Goal: Task Accomplishment & Management: Use online tool/utility

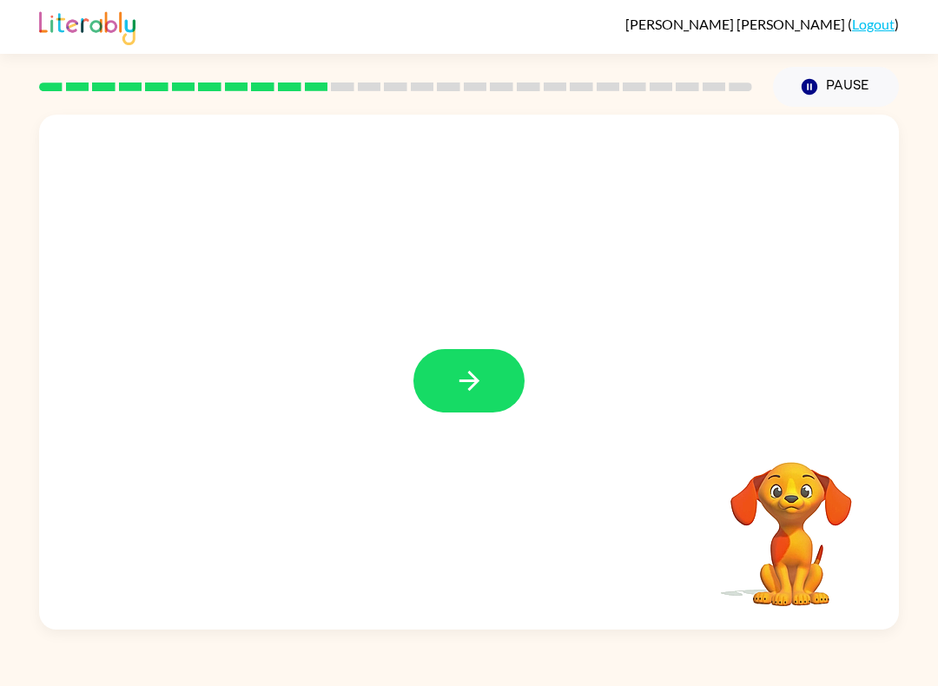
click at [490, 384] on button "button" at bounding box center [468, 380] width 111 height 63
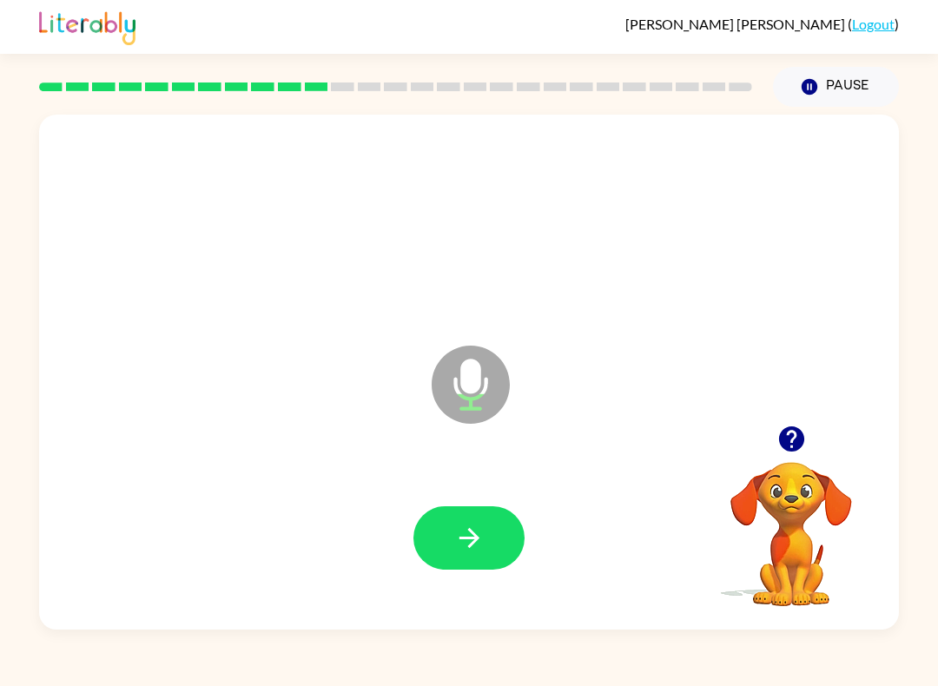
click at [501, 534] on button "button" at bounding box center [468, 537] width 111 height 63
click at [490, 552] on button "button" at bounding box center [468, 537] width 111 height 63
click at [505, 545] on button "button" at bounding box center [468, 537] width 111 height 63
click at [488, 533] on button "button" at bounding box center [468, 537] width 111 height 63
click at [500, 530] on button "button" at bounding box center [468, 537] width 111 height 63
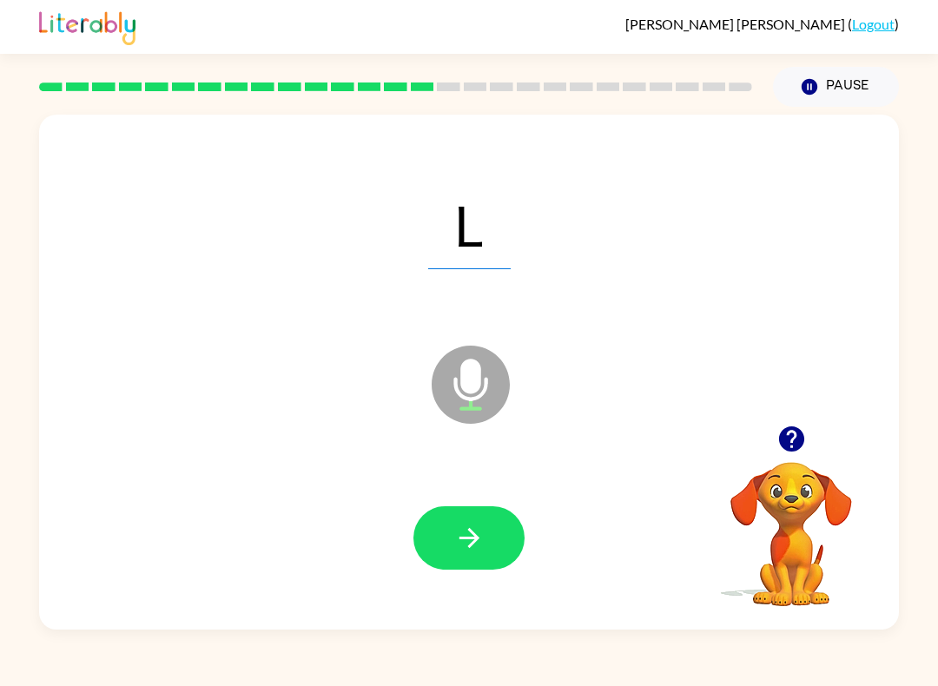
click at [486, 534] on button "button" at bounding box center [468, 537] width 111 height 63
click at [839, 96] on button "Pause Pause" at bounding box center [836, 87] width 126 height 40
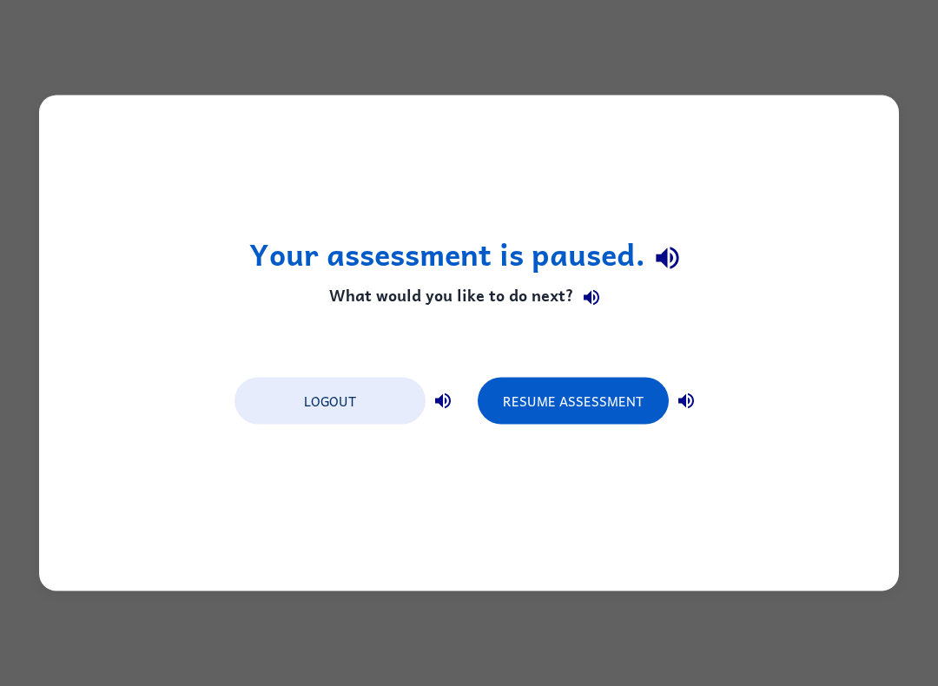
click at [592, 408] on button "Resume Assessment" at bounding box center [573, 401] width 191 height 47
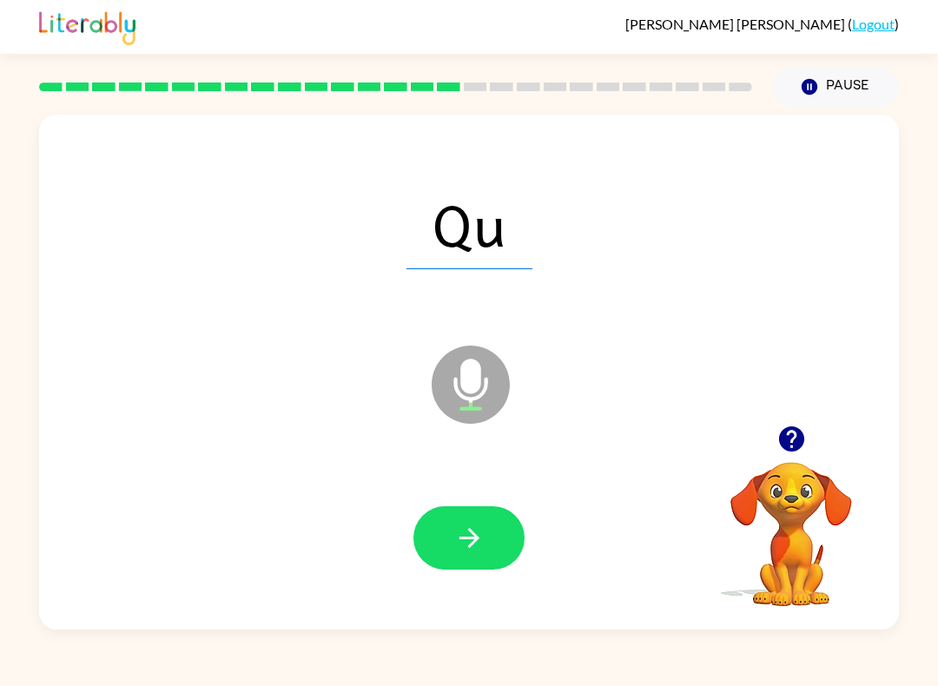
click at [493, 528] on button "button" at bounding box center [468, 537] width 111 height 63
click at [477, 529] on icon "button" at bounding box center [469, 538] width 30 height 30
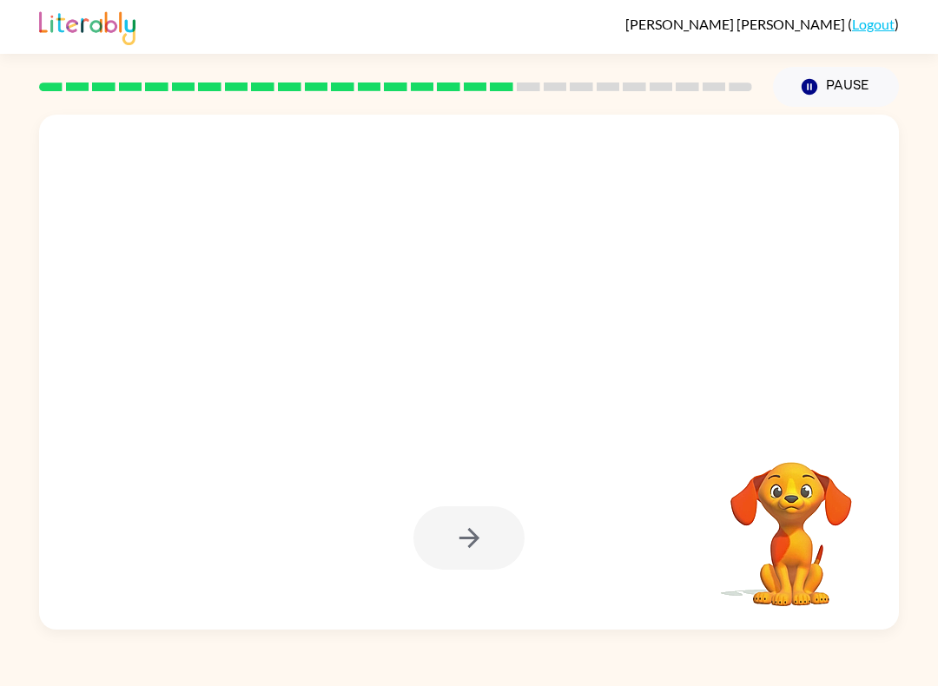
click at [856, 93] on button "Pause Pause" at bounding box center [836, 87] width 126 height 40
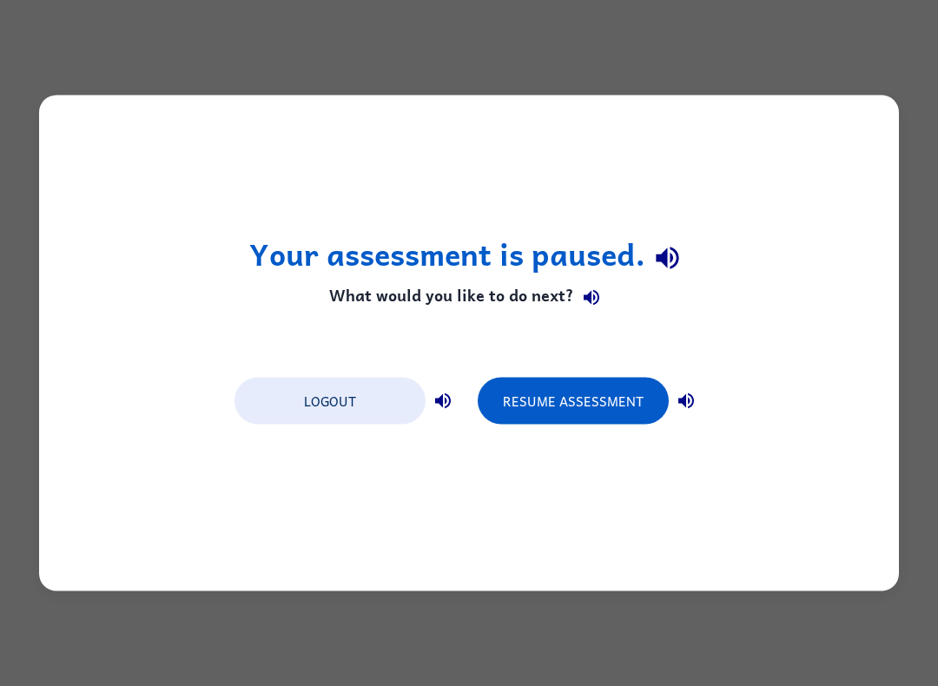
click at [628, 399] on button "Resume Assessment" at bounding box center [573, 401] width 191 height 47
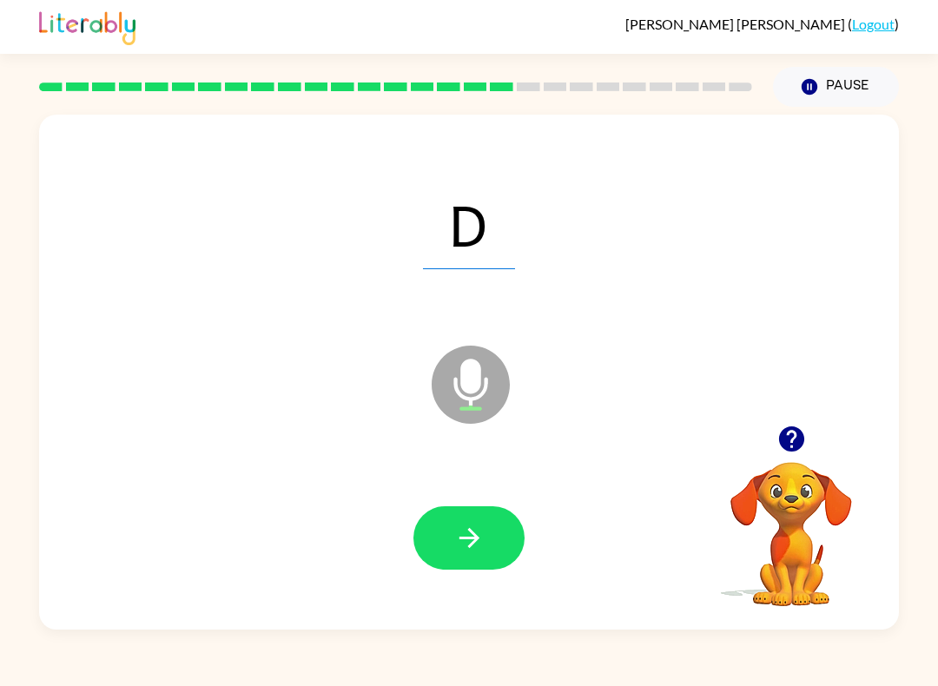
click at [498, 535] on button "button" at bounding box center [468, 537] width 111 height 63
click at [490, 528] on button "button" at bounding box center [468, 537] width 111 height 63
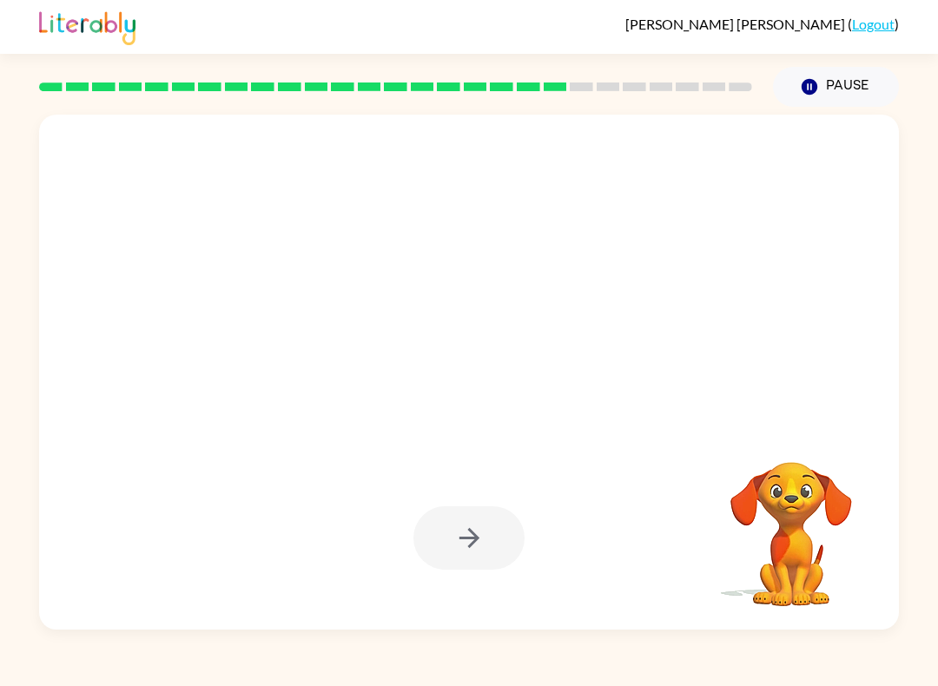
click at [865, 83] on button "Pause Pause" at bounding box center [836, 87] width 126 height 40
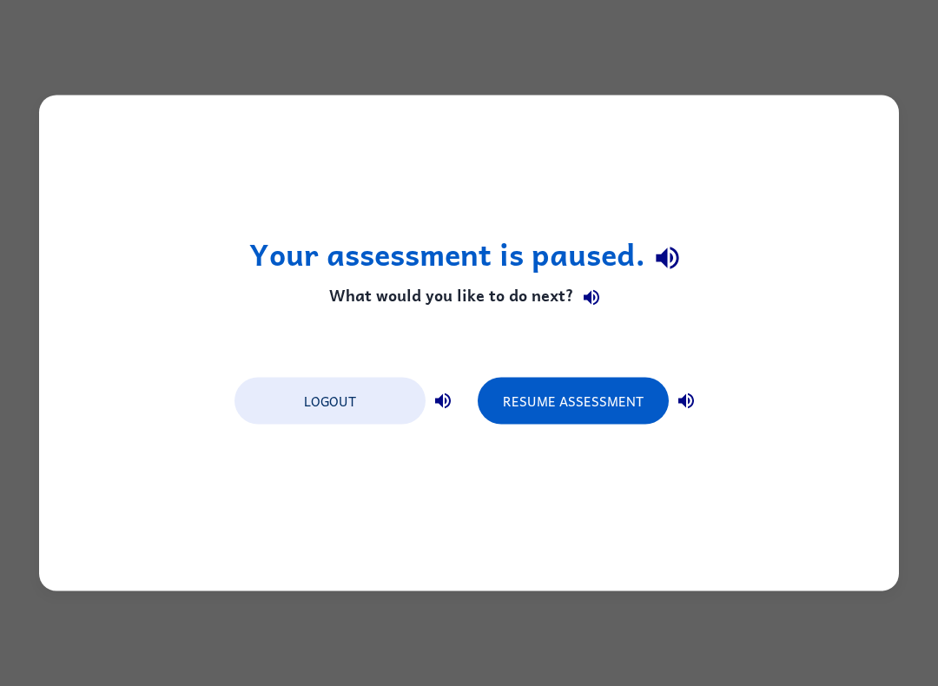
click at [599, 398] on button "Resume Assessment" at bounding box center [573, 401] width 191 height 47
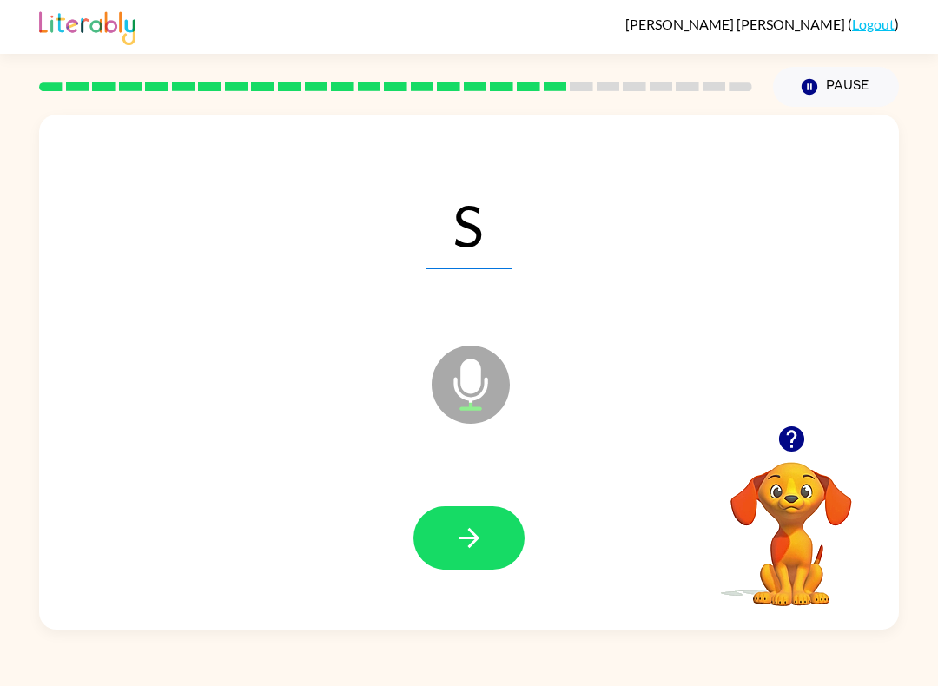
click at [482, 526] on icon "button" at bounding box center [469, 538] width 30 height 30
click at [458, 552] on icon "button" at bounding box center [469, 538] width 30 height 30
click at [848, 95] on button "Pause Pause" at bounding box center [836, 87] width 126 height 40
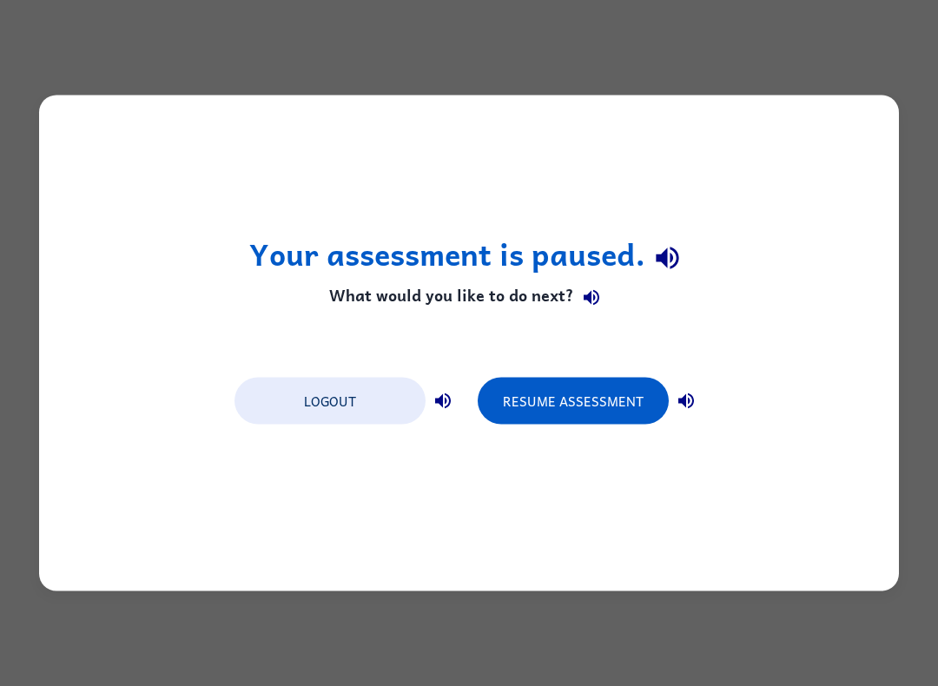
click at [565, 389] on button "Resume Assessment" at bounding box center [573, 401] width 191 height 47
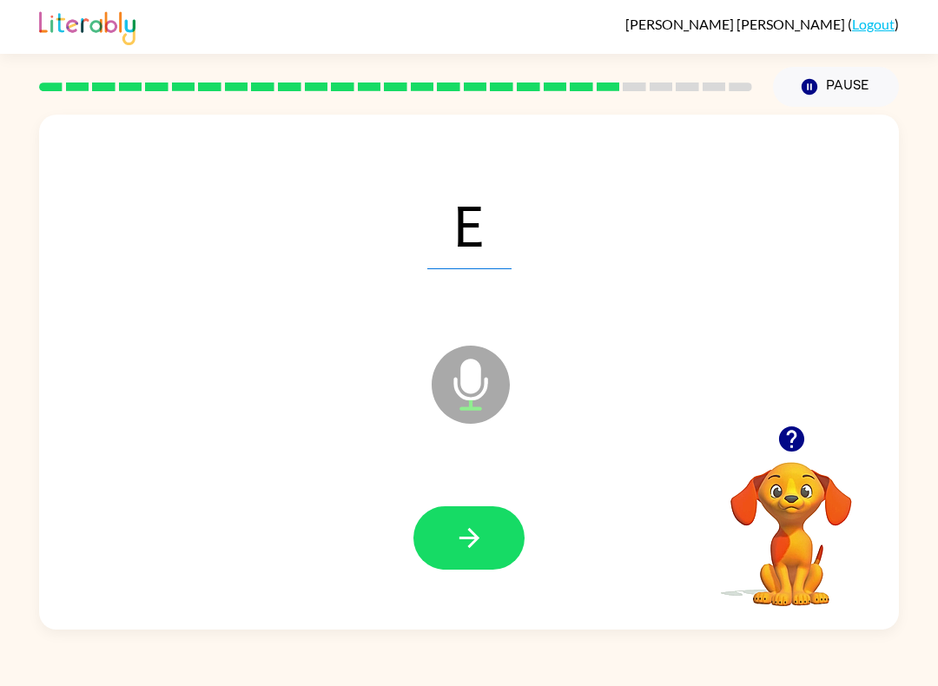
click at [496, 532] on button "button" at bounding box center [468, 537] width 111 height 63
click at [851, 83] on button "Pause Pause" at bounding box center [836, 87] width 126 height 40
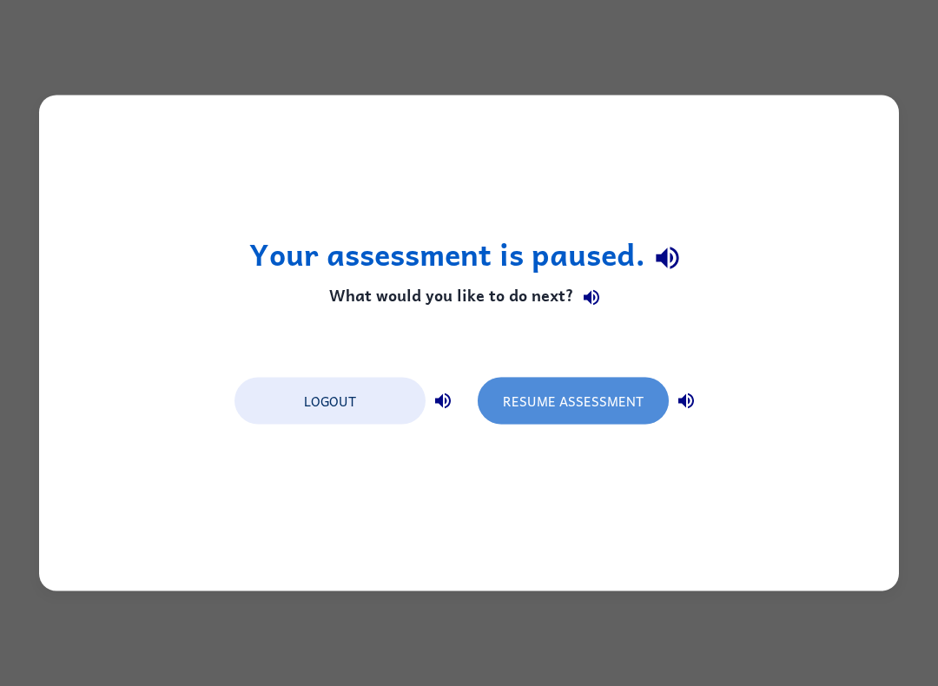
click at [611, 403] on button "Resume Assessment" at bounding box center [573, 401] width 191 height 47
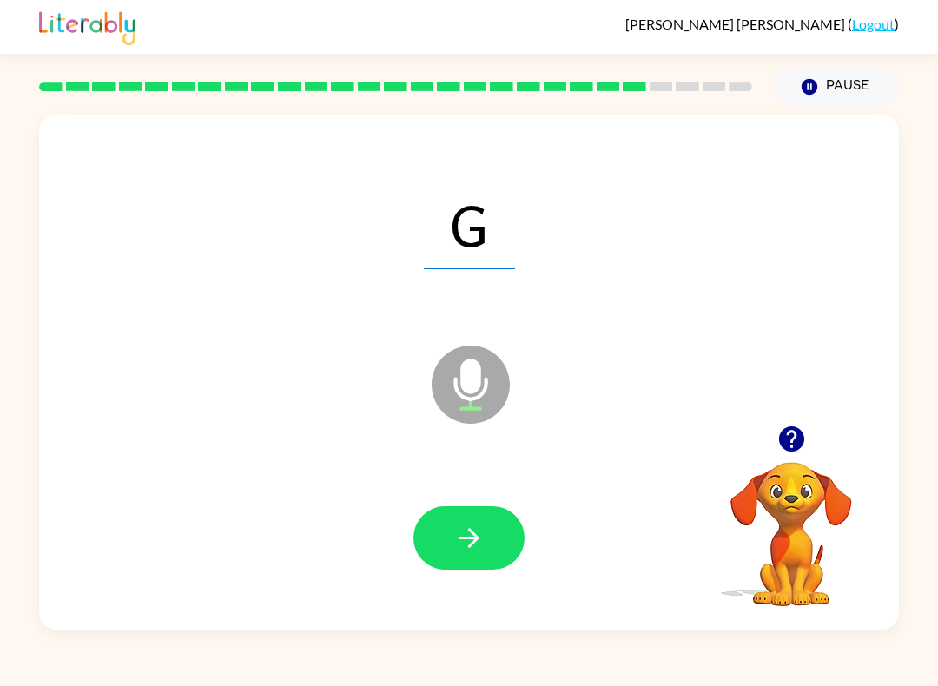
click at [467, 539] on icon "button" at bounding box center [469, 538] width 20 height 20
click at [496, 532] on button "button" at bounding box center [468, 537] width 111 height 63
click at [856, 91] on button "Pause Pause" at bounding box center [836, 87] width 126 height 40
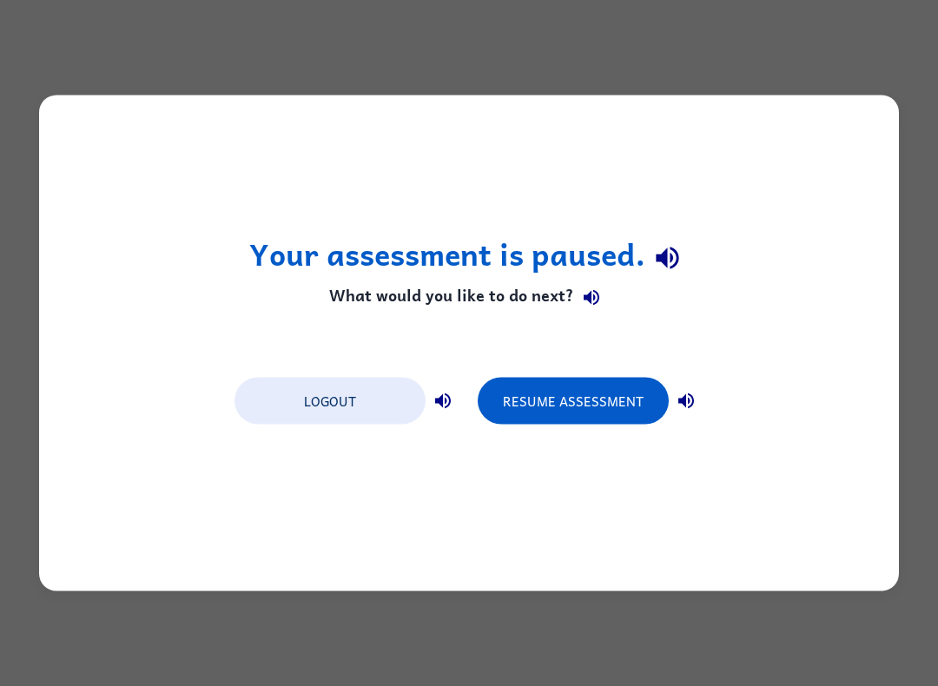
click at [560, 401] on button "Resume Assessment" at bounding box center [573, 401] width 191 height 47
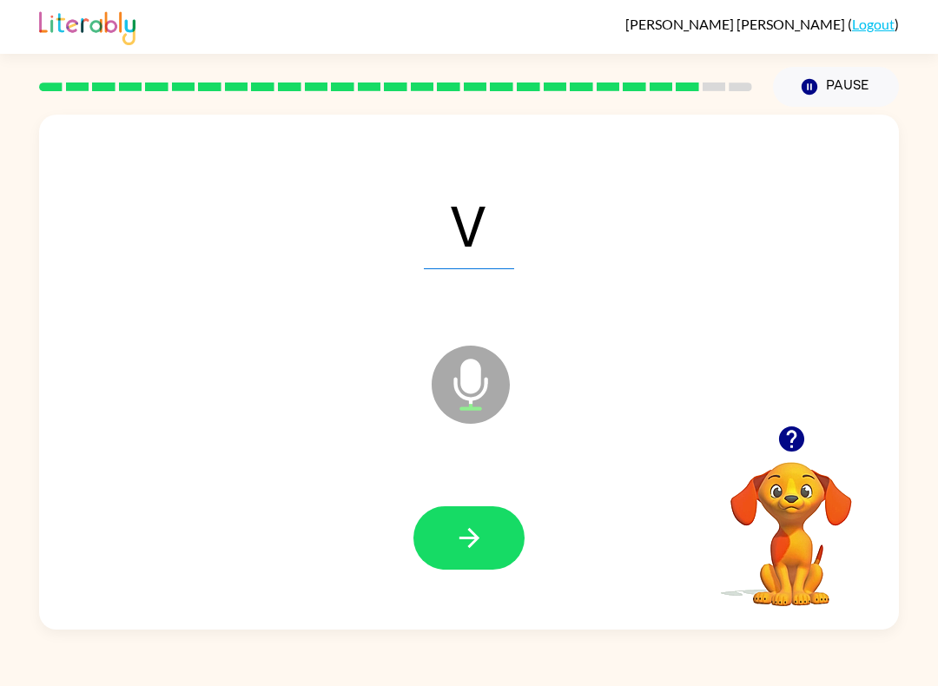
click at [473, 525] on icon "button" at bounding box center [469, 538] width 30 height 30
click at [496, 522] on button "button" at bounding box center [468, 537] width 111 height 63
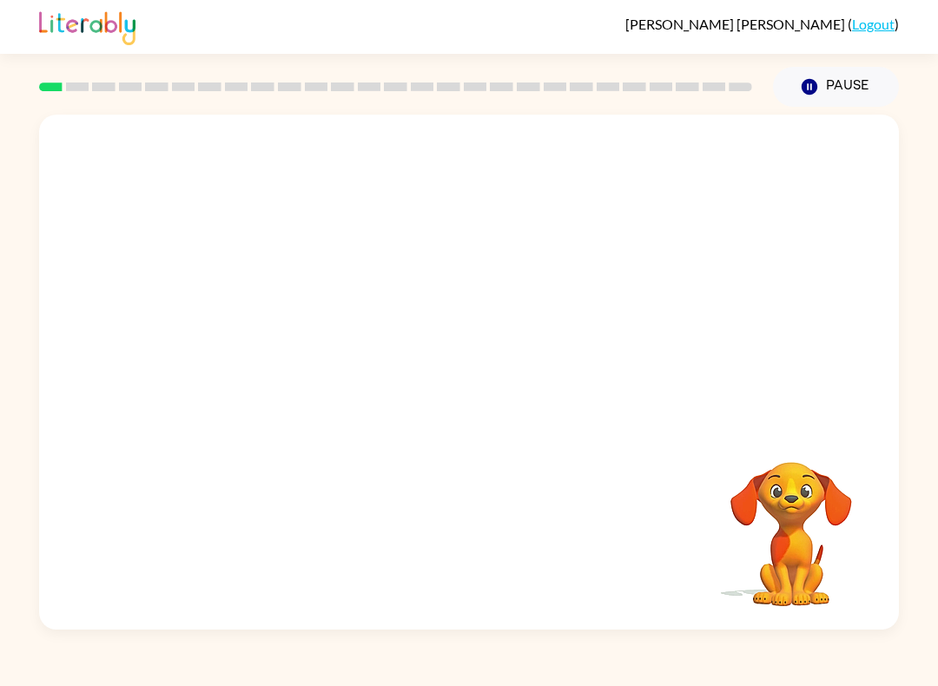
click at [870, 24] on link "Logout" at bounding box center [873, 24] width 43 height 17
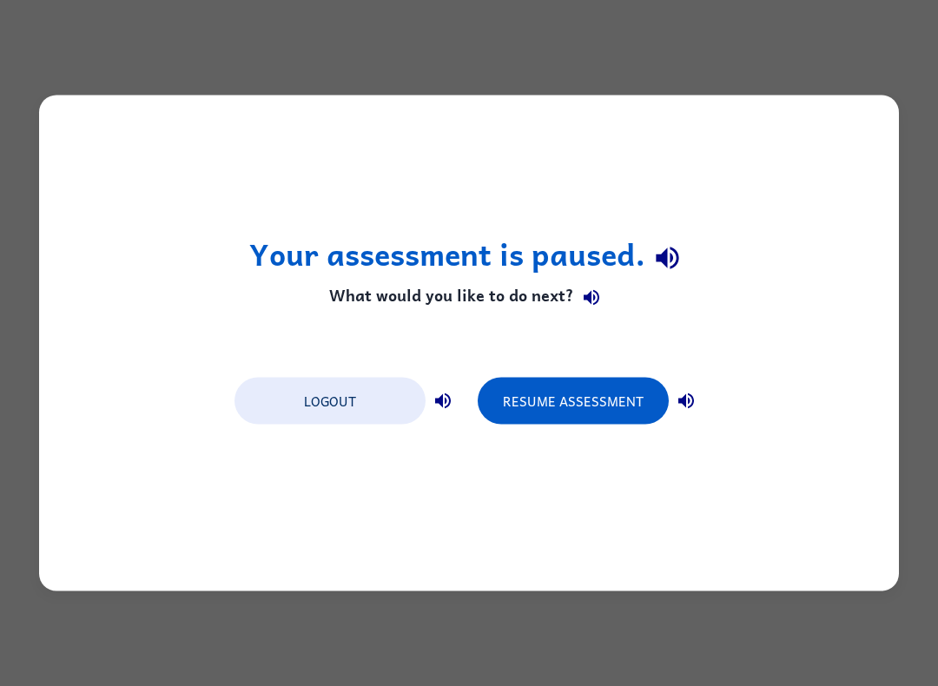
click at [366, 400] on button "Logout" at bounding box center [330, 401] width 191 height 47
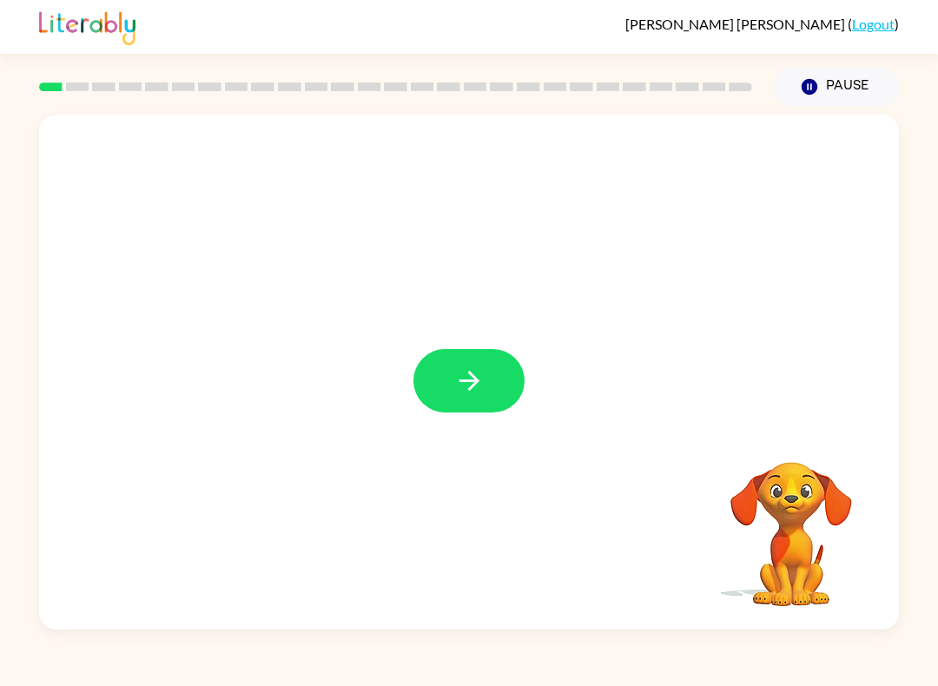
click at [497, 374] on button "button" at bounding box center [468, 380] width 111 height 63
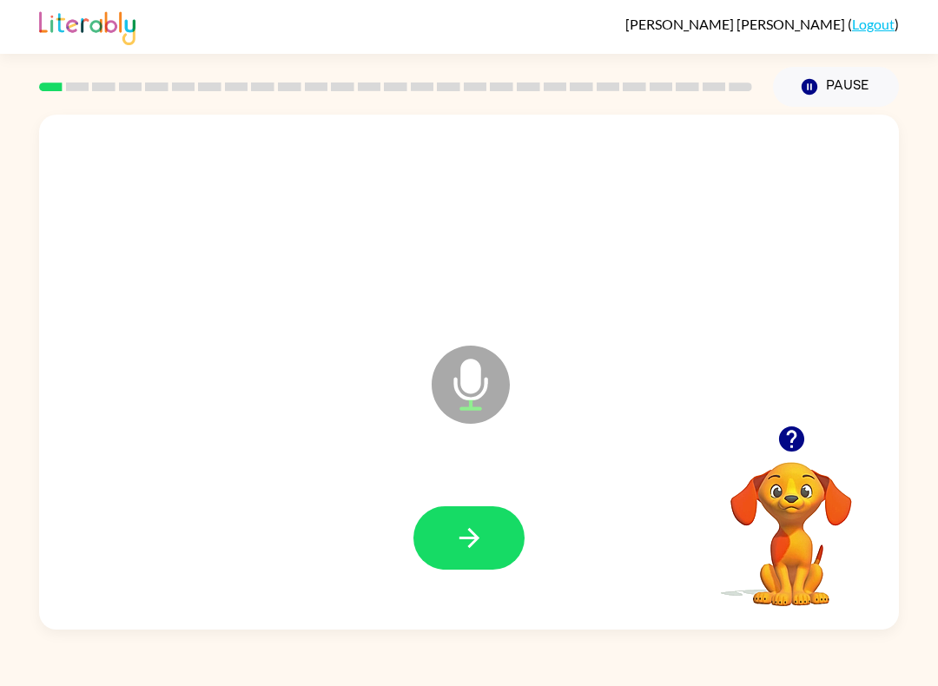
click at [496, 538] on button "button" at bounding box center [468, 537] width 111 height 63
click at [491, 546] on button "button" at bounding box center [468, 537] width 111 height 63
click at [486, 539] on button "button" at bounding box center [468, 537] width 111 height 63
click at [495, 540] on button "button" at bounding box center [468, 537] width 111 height 63
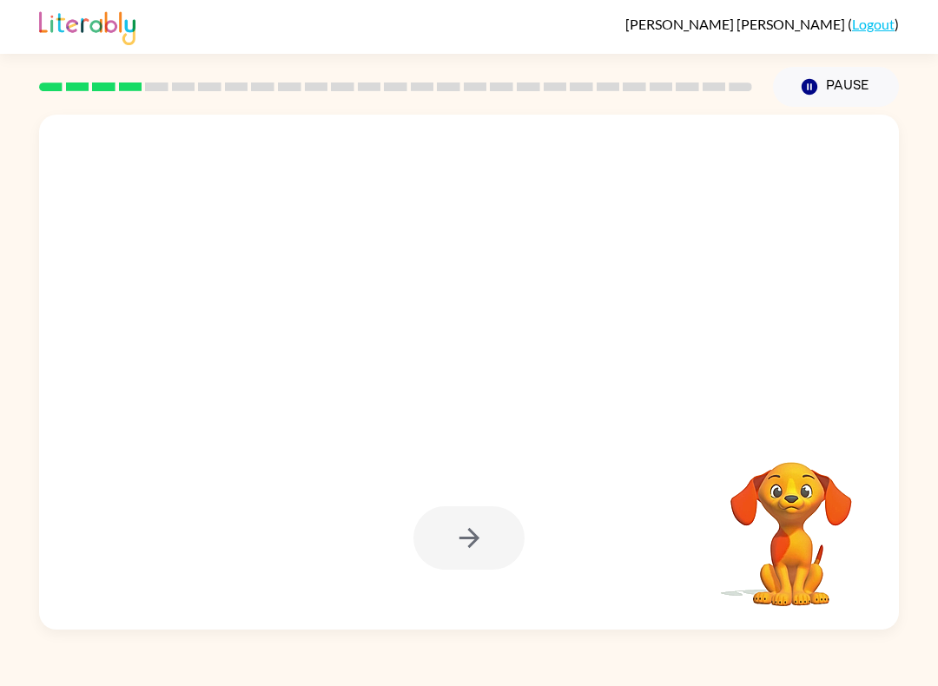
click at [871, 83] on button "Pause Pause" at bounding box center [836, 87] width 126 height 40
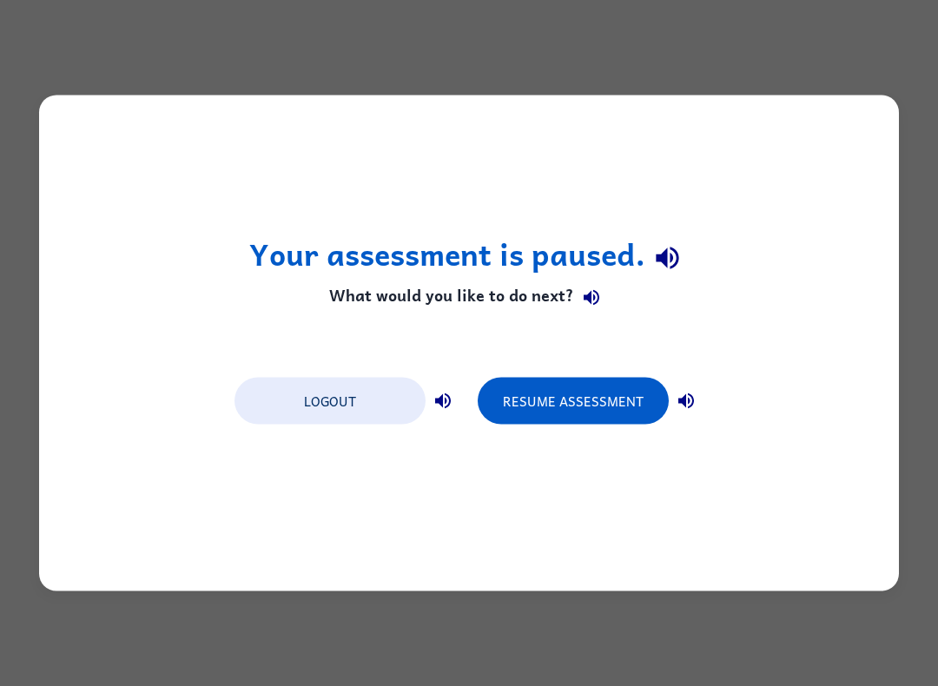
click at [588, 412] on button "Resume Assessment" at bounding box center [573, 401] width 191 height 47
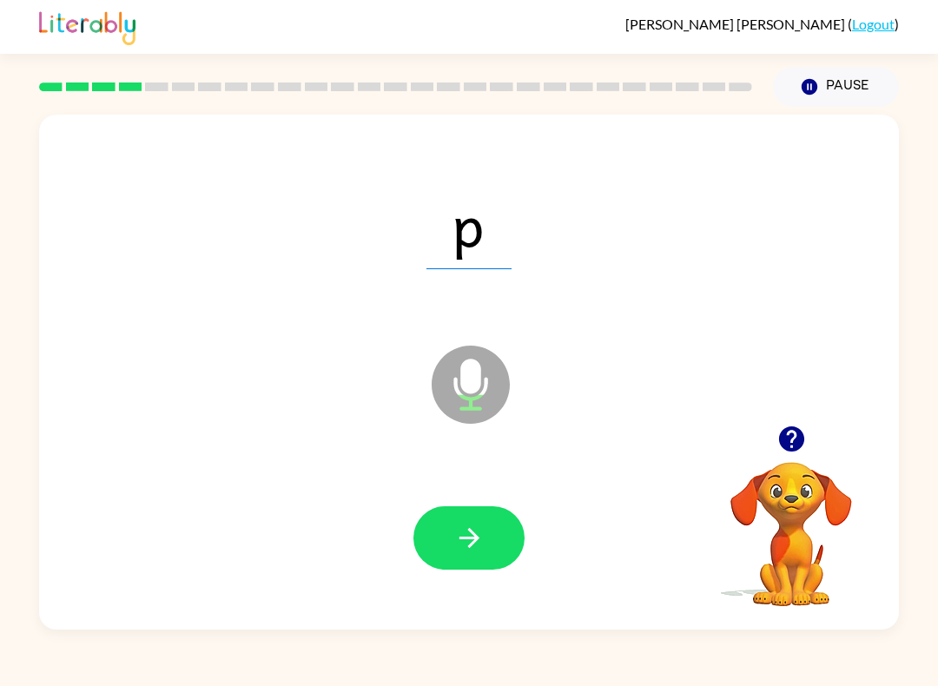
click at [493, 522] on button "button" at bounding box center [468, 537] width 111 height 63
click at [504, 534] on button "button" at bounding box center [468, 537] width 111 height 63
click at [488, 529] on button "button" at bounding box center [468, 537] width 111 height 63
click at [479, 528] on icon "button" at bounding box center [469, 538] width 30 height 30
click at [501, 532] on button "button" at bounding box center [468, 537] width 111 height 63
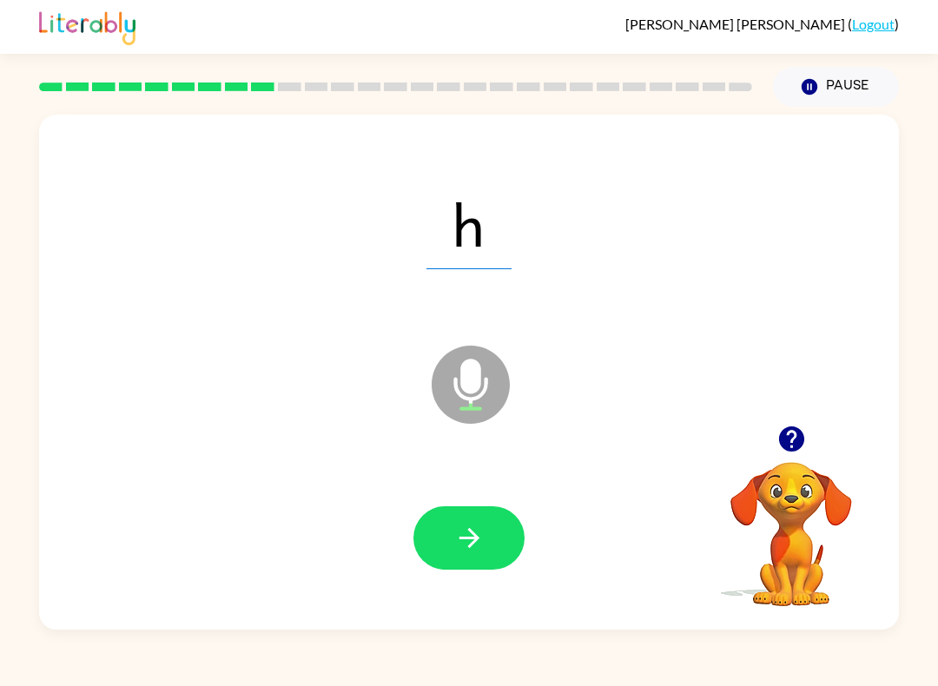
click at [496, 534] on button "button" at bounding box center [468, 537] width 111 height 63
click at [493, 532] on button "button" at bounding box center [468, 537] width 111 height 63
click at [499, 536] on button "button" at bounding box center [468, 537] width 111 height 63
click at [491, 525] on button "button" at bounding box center [468, 537] width 111 height 63
click at [504, 530] on button "button" at bounding box center [468, 537] width 111 height 63
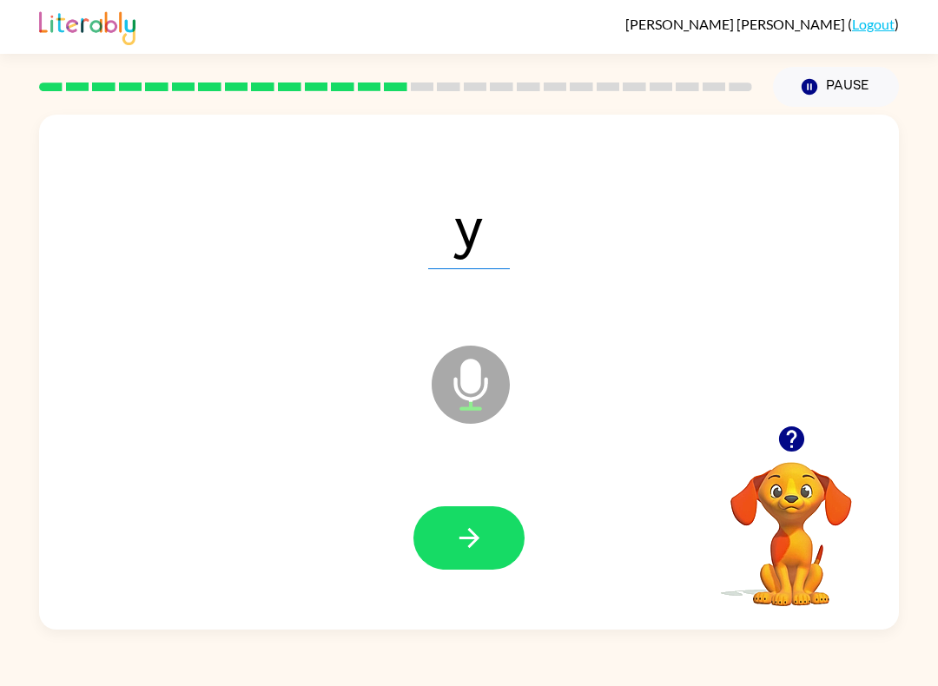
click at [477, 531] on icon "button" at bounding box center [469, 538] width 30 height 30
click at [486, 535] on button "button" at bounding box center [468, 537] width 111 height 63
click at [857, 81] on button "Pause Pause" at bounding box center [836, 87] width 126 height 40
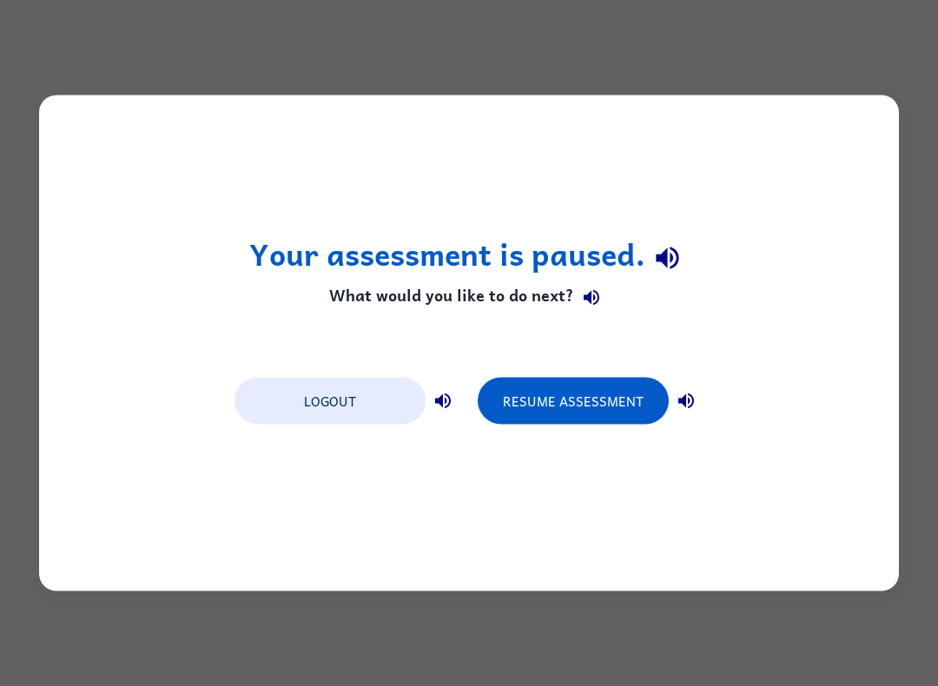
click at [605, 392] on button "Resume Assessment" at bounding box center [573, 401] width 191 height 47
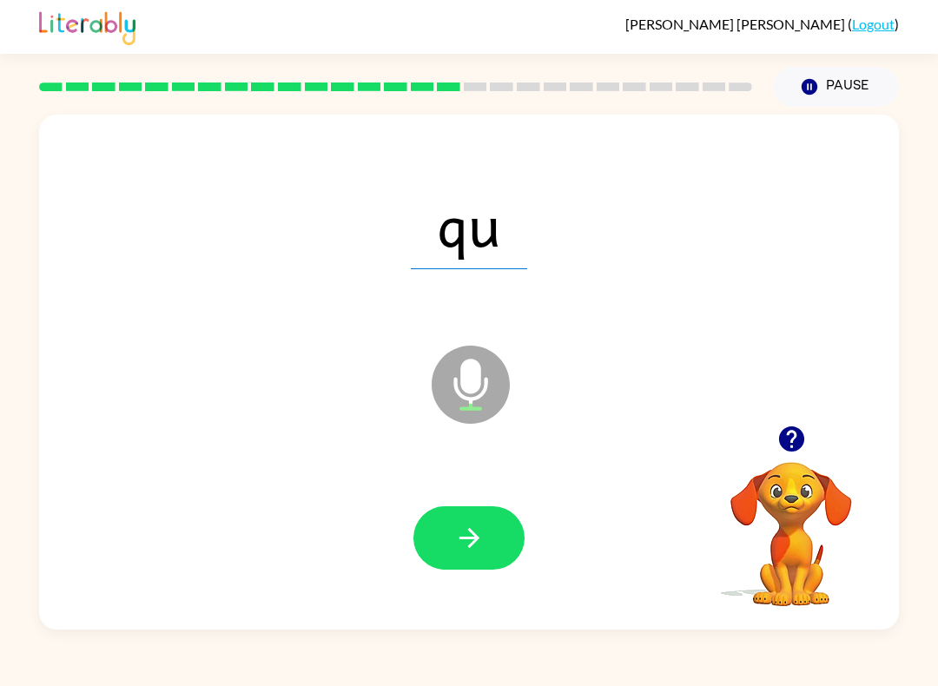
click at [485, 530] on button "button" at bounding box center [468, 537] width 111 height 63
click at [862, 87] on button "Pause Pause" at bounding box center [836, 87] width 126 height 40
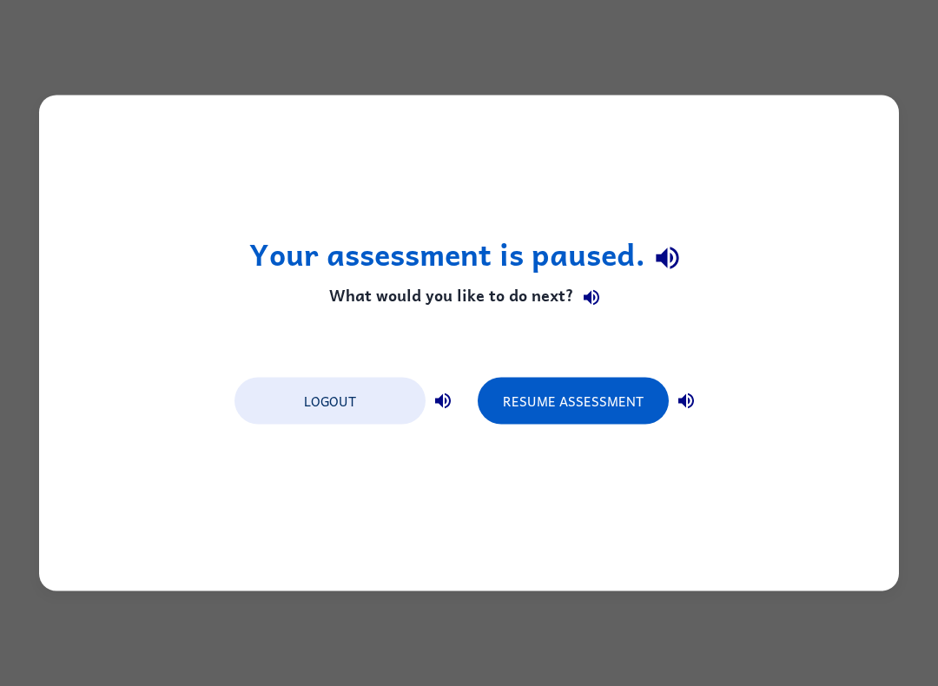
click at [624, 393] on button "Resume Assessment" at bounding box center [573, 401] width 191 height 47
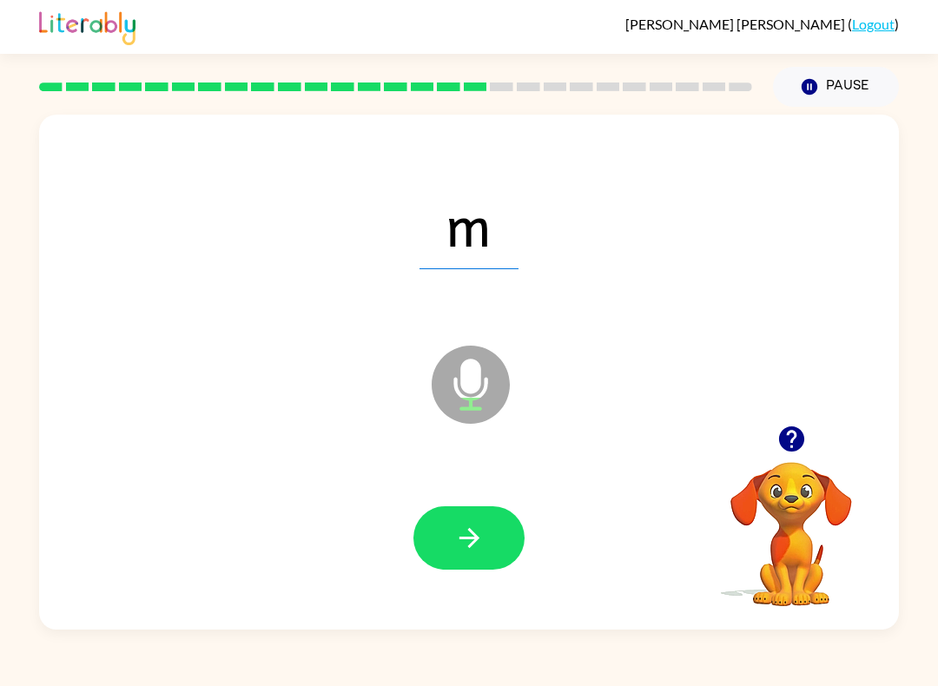
click at [480, 539] on icon "button" at bounding box center [469, 538] width 30 height 30
click at [490, 536] on button "button" at bounding box center [468, 537] width 111 height 63
click at [477, 542] on icon "button" at bounding box center [469, 538] width 30 height 30
click at [502, 528] on button "button" at bounding box center [468, 537] width 111 height 63
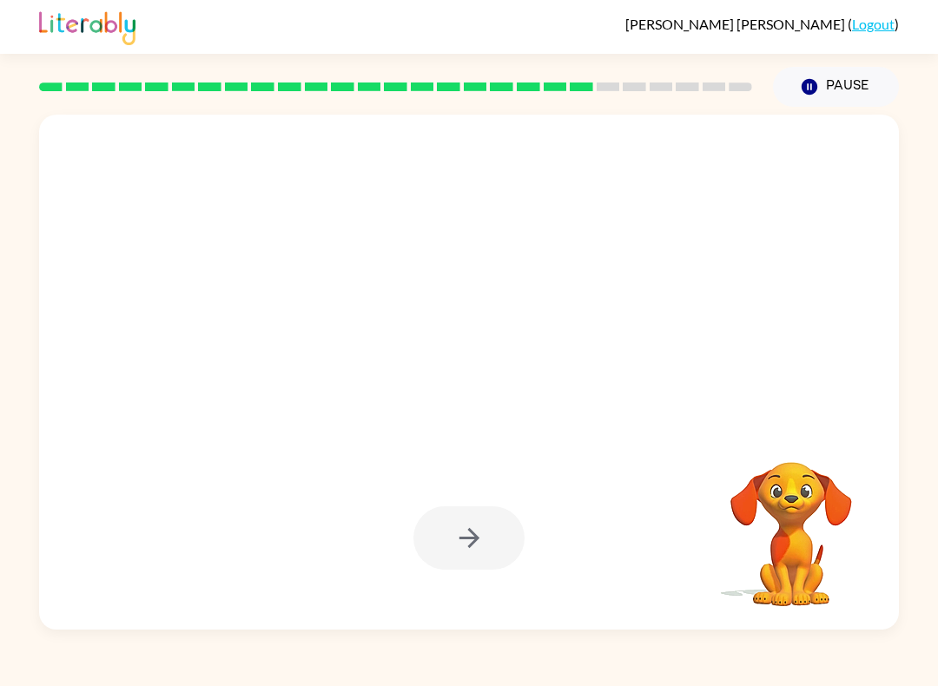
click at [874, 83] on button "Pause Pause" at bounding box center [836, 87] width 126 height 40
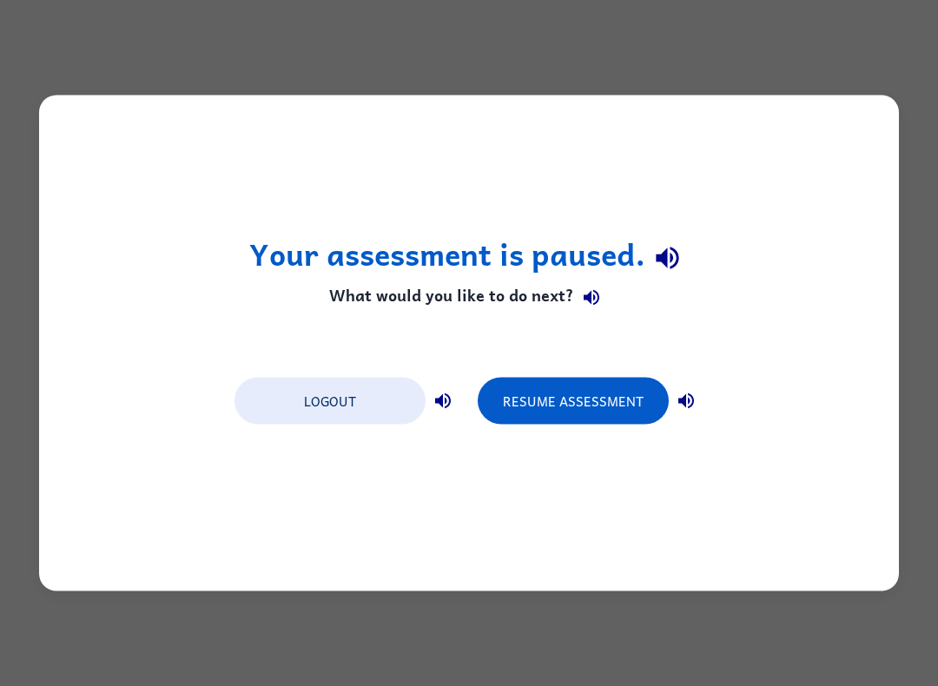
click at [600, 381] on button "Resume Assessment" at bounding box center [573, 401] width 191 height 47
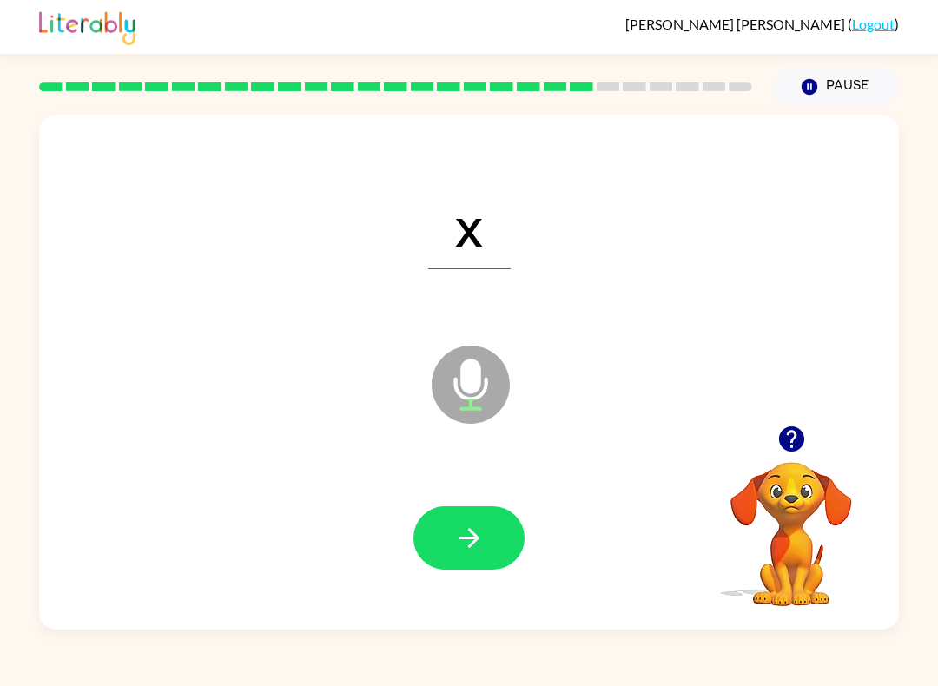
click at [508, 527] on button "button" at bounding box center [468, 537] width 111 height 63
click at [499, 546] on button "button" at bounding box center [468, 537] width 111 height 63
click at [496, 538] on button "button" at bounding box center [468, 537] width 111 height 63
click at [483, 533] on icon "button" at bounding box center [469, 538] width 30 height 30
click at [502, 550] on button "button" at bounding box center [468, 537] width 111 height 63
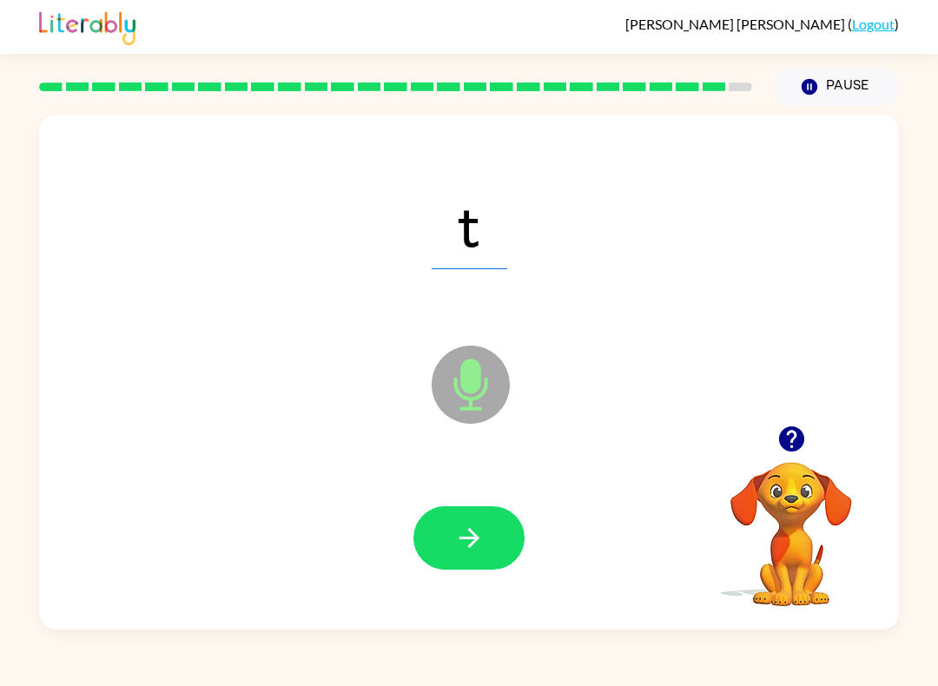
click at [475, 532] on icon "button" at bounding box center [469, 538] width 30 height 30
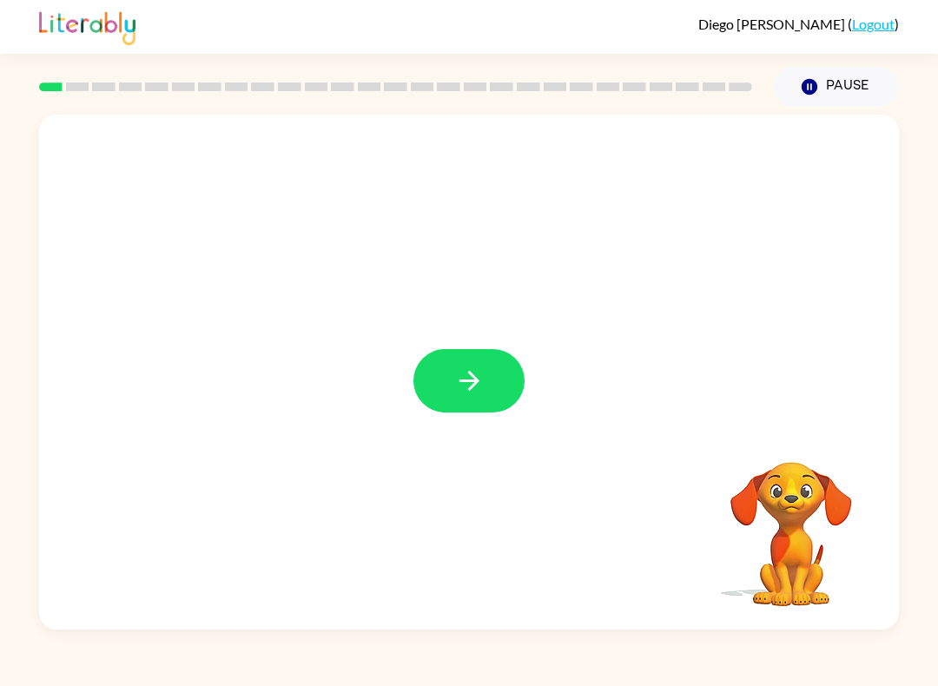
click at [465, 383] on icon "button" at bounding box center [469, 381] width 30 height 30
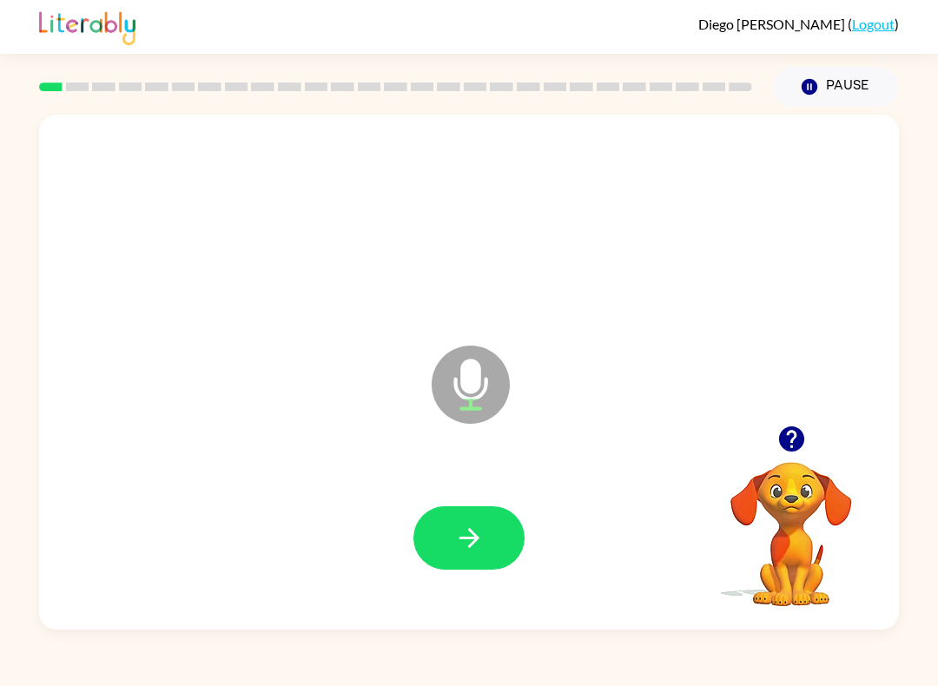
click at [494, 548] on button "button" at bounding box center [468, 537] width 111 height 63
click at [491, 525] on button "button" at bounding box center [468, 537] width 111 height 63
click at [459, 536] on icon "button" at bounding box center [469, 538] width 30 height 30
click at [471, 543] on icon "button" at bounding box center [469, 538] width 30 height 30
click at [497, 560] on button "button" at bounding box center [468, 537] width 111 height 63
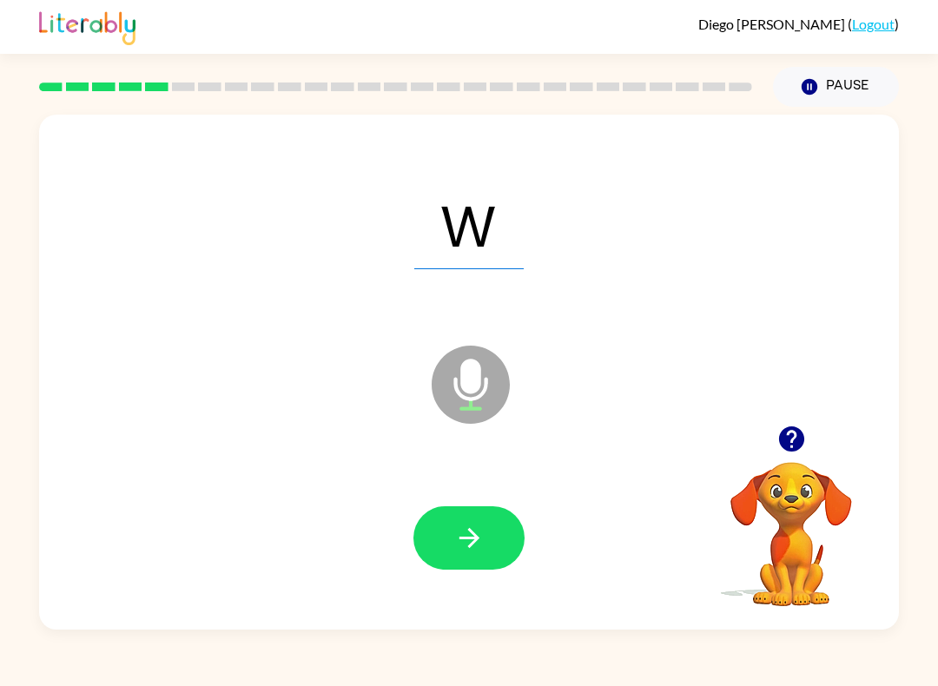
click at [502, 531] on button "button" at bounding box center [468, 537] width 111 height 63
click at [433, 553] on button "button" at bounding box center [468, 537] width 111 height 63
click at [447, 531] on button "button" at bounding box center [468, 537] width 111 height 63
click at [476, 545] on icon "button" at bounding box center [469, 538] width 30 height 30
click at [435, 549] on button "button" at bounding box center [468, 537] width 111 height 63
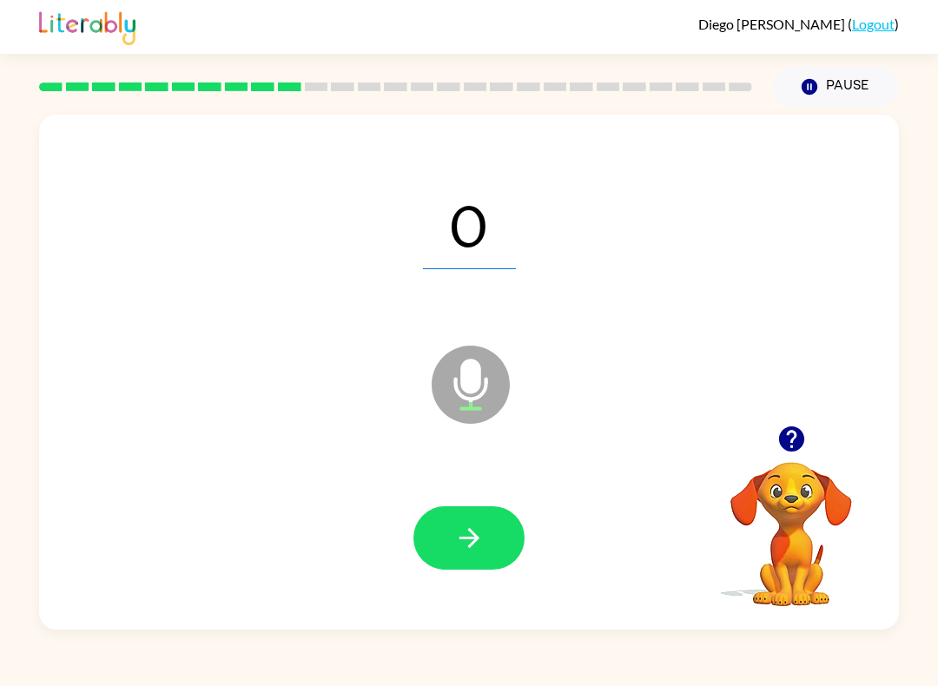
click at [480, 528] on icon "button" at bounding box center [469, 538] width 30 height 30
click at [464, 530] on icon "button" at bounding box center [469, 538] width 30 height 30
click at [485, 534] on button "button" at bounding box center [468, 537] width 111 height 63
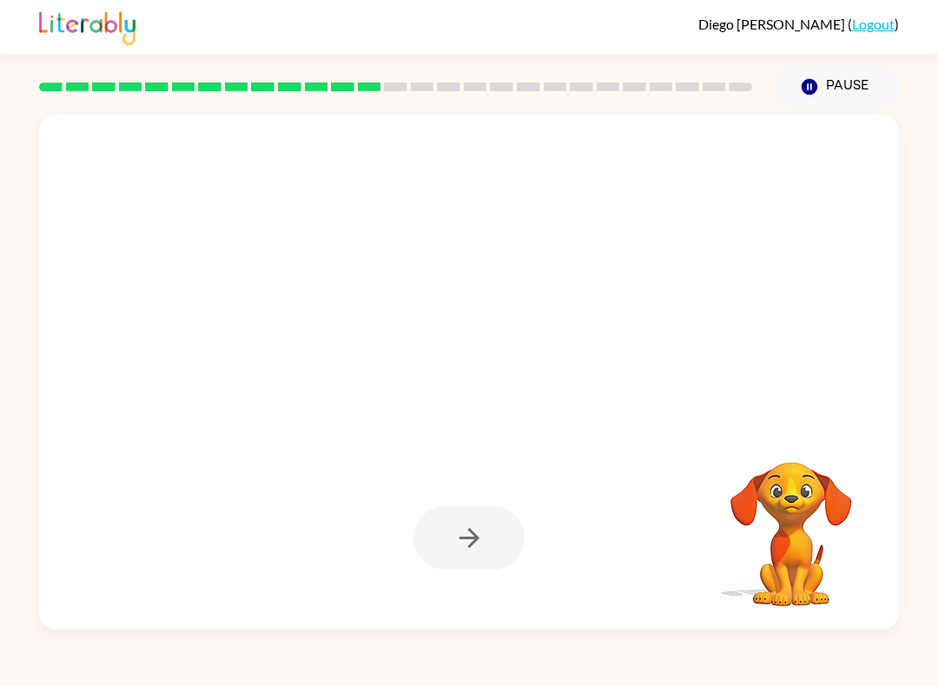
click at [846, 83] on button "Pause Pause" at bounding box center [836, 87] width 126 height 40
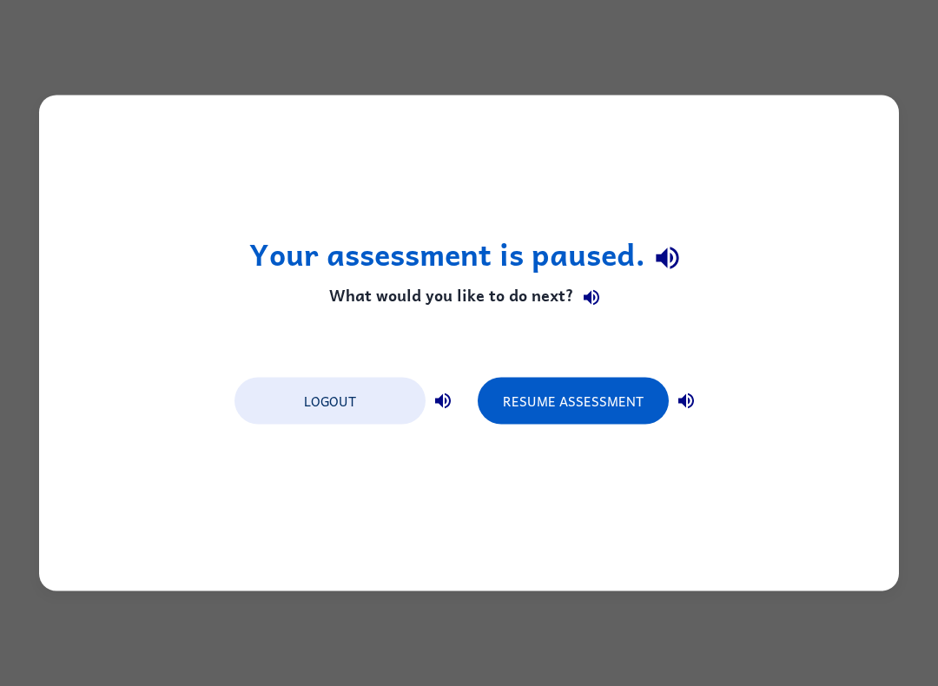
click at [592, 400] on button "Resume Assessment" at bounding box center [573, 401] width 191 height 47
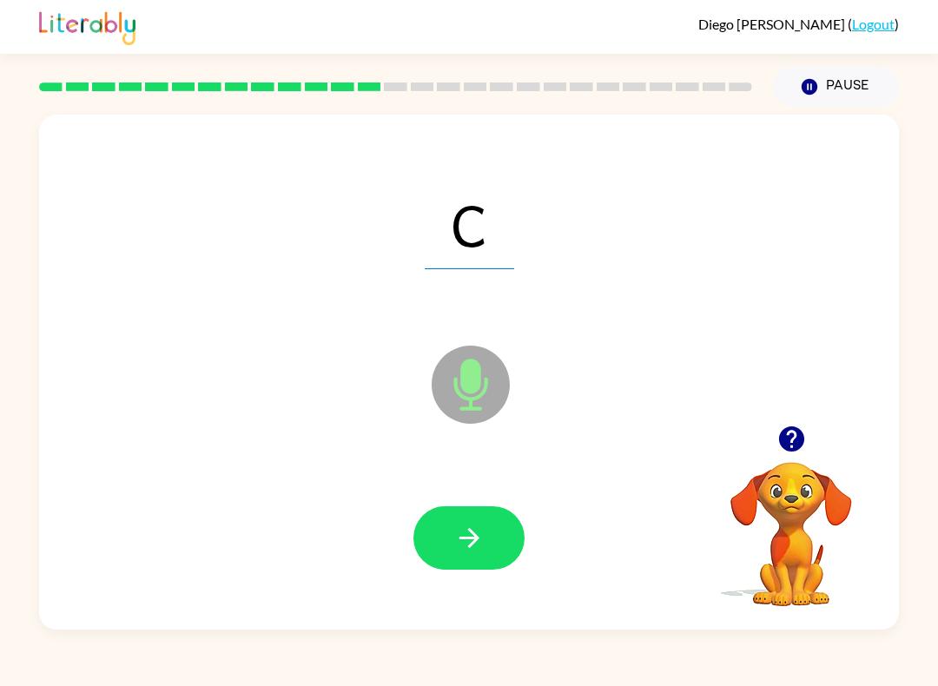
click at [508, 532] on button "button" at bounding box center [468, 537] width 111 height 63
click at [501, 551] on button "button" at bounding box center [468, 537] width 111 height 63
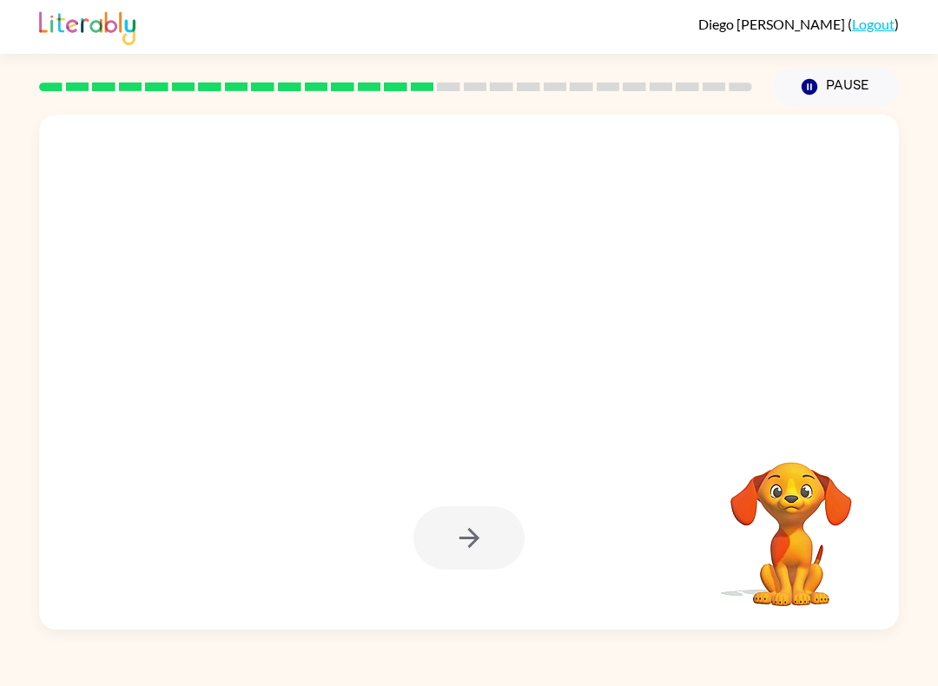
click at [851, 94] on button "Pause Pause" at bounding box center [836, 87] width 126 height 40
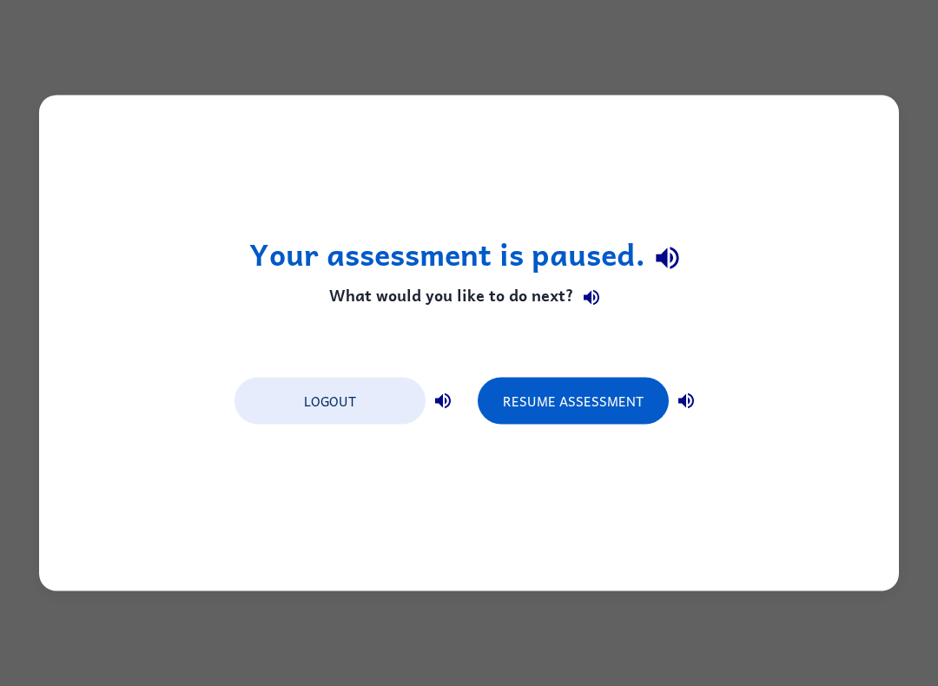
click at [603, 399] on button "Resume Assessment" at bounding box center [573, 401] width 191 height 47
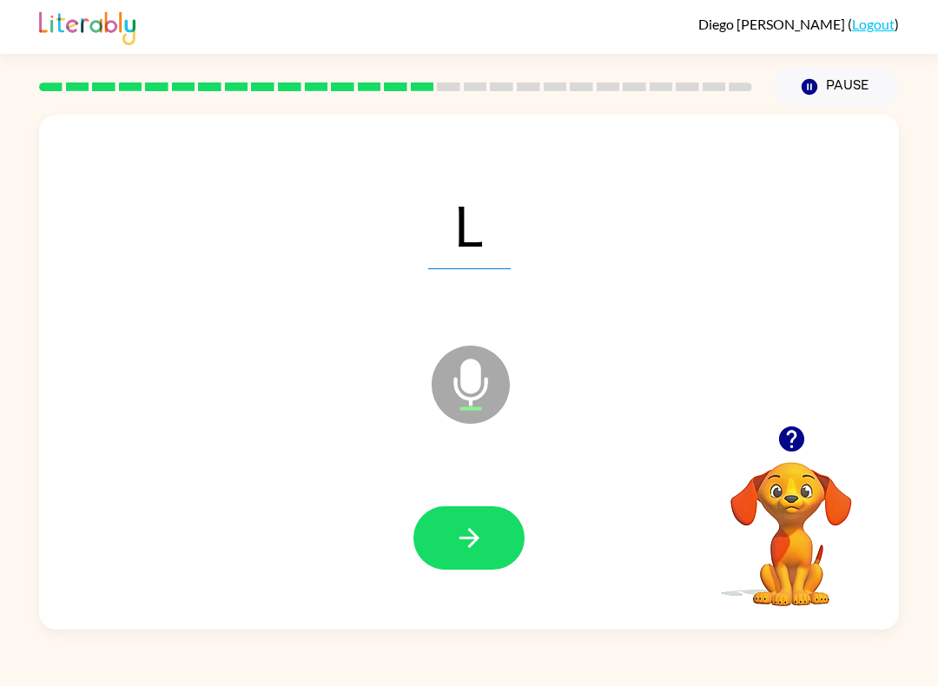
click at [483, 532] on icon "button" at bounding box center [469, 538] width 30 height 30
click at [457, 540] on icon "button" at bounding box center [469, 538] width 30 height 30
click at [479, 542] on icon "button" at bounding box center [469, 538] width 30 height 30
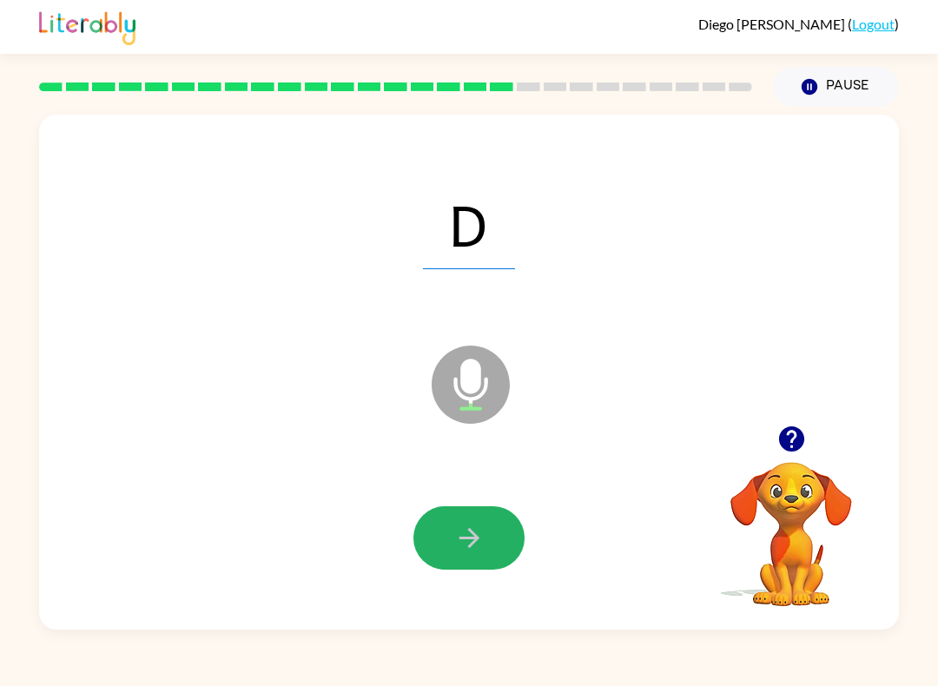
click at [479, 522] on button "button" at bounding box center [468, 537] width 111 height 63
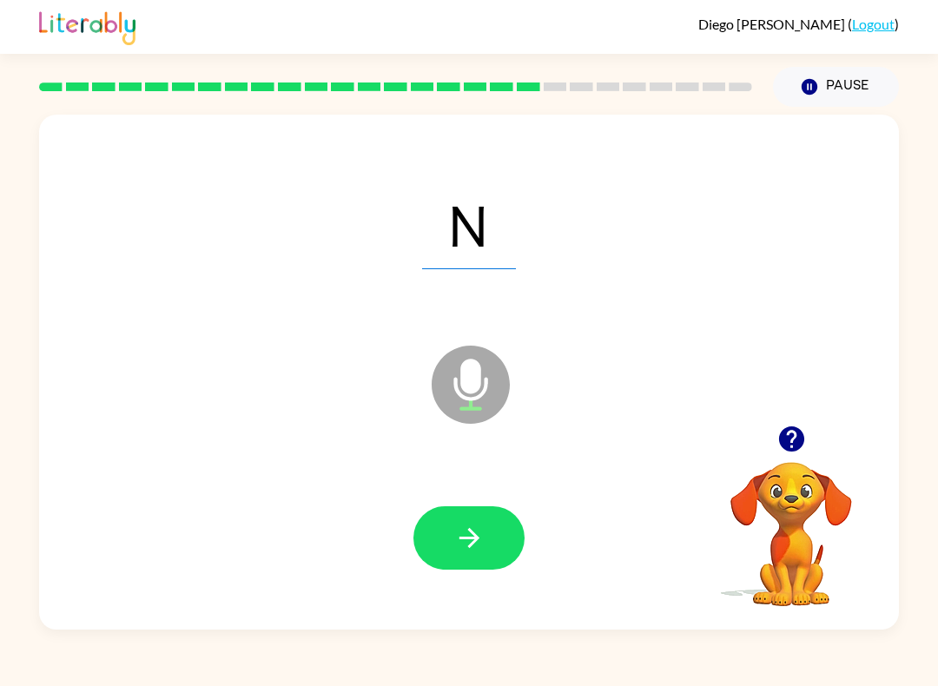
click at [476, 534] on icon "button" at bounding box center [469, 538] width 30 height 30
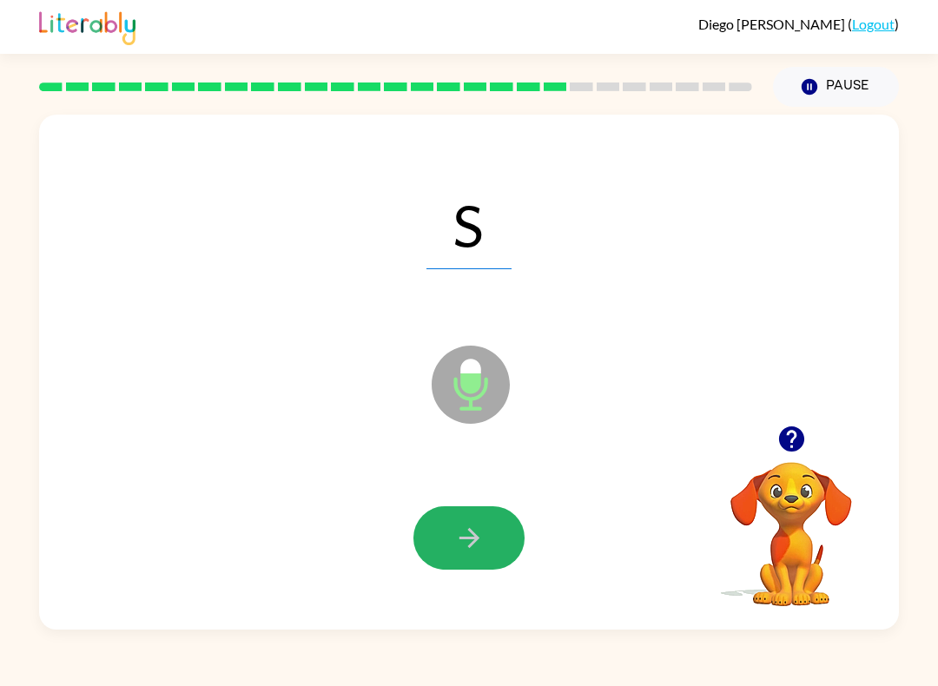
click at [446, 552] on button "button" at bounding box center [468, 537] width 111 height 63
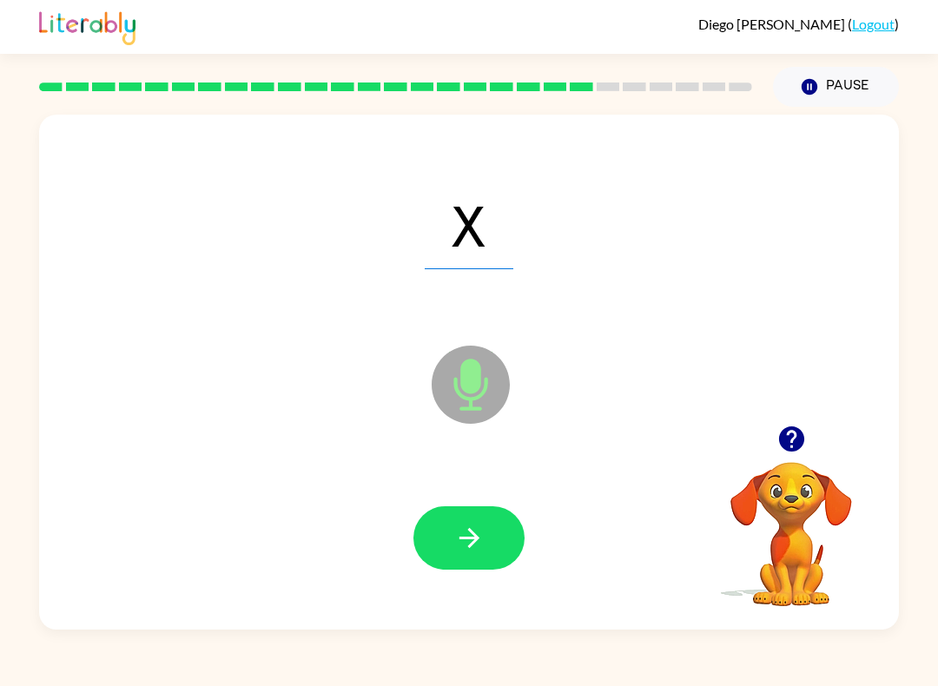
click at [471, 532] on icon "button" at bounding box center [469, 538] width 20 height 20
click at [483, 517] on button "button" at bounding box center [468, 537] width 111 height 63
click at [479, 553] on icon "button" at bounding box center [469, 538] width 30 height 30
click at [498, 516] on button "button" at bounding box center [468, 537] width 111 height 63
click at [512, 524] on button "button" at bounding box center [468, 537] width 111 height 63
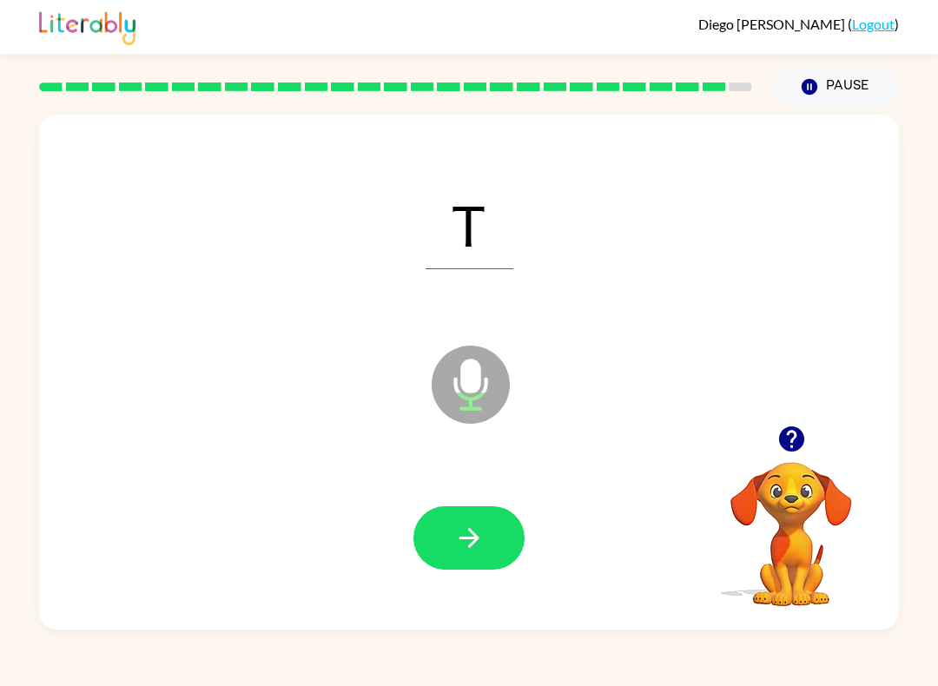
click at [486, 542] on button "button" at bounding box center [468, 537] width 111 height 63
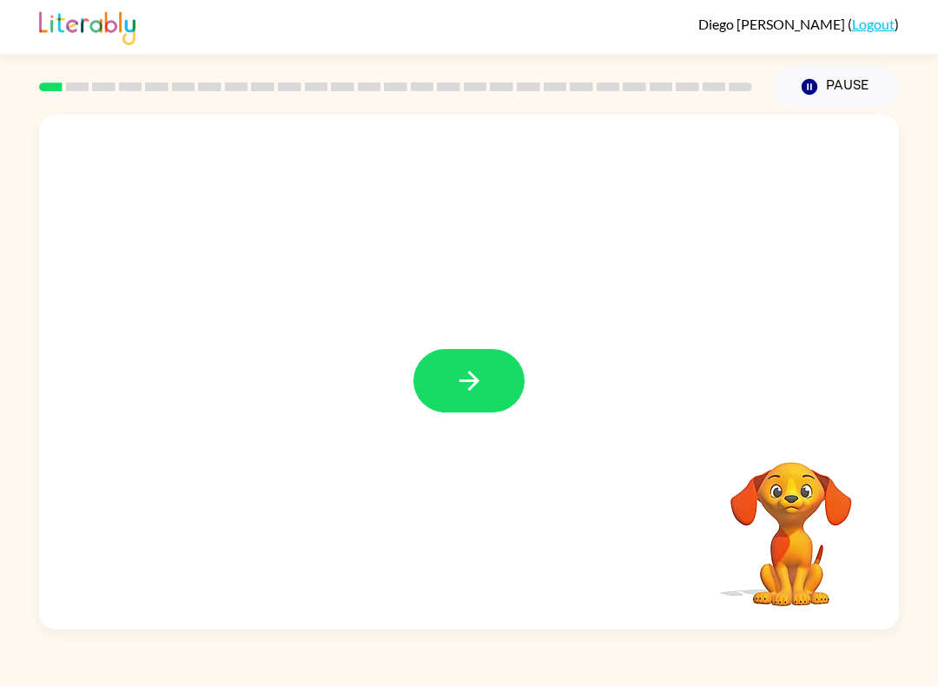
click at [435, 373] on button "button" at bounding box center [468, 380] width 111 height 63
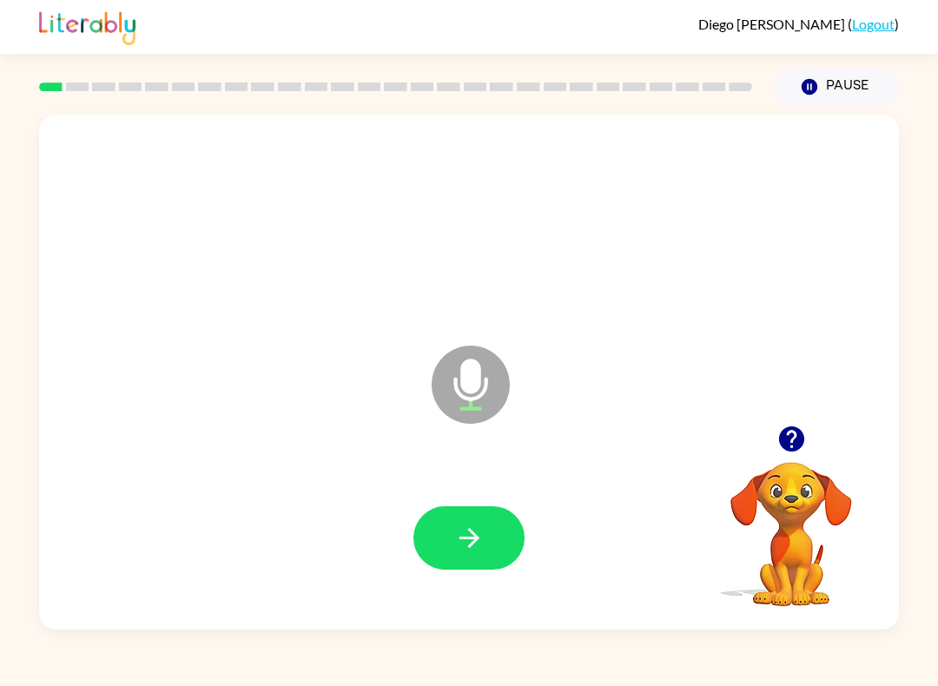
click at [499, 549] on button "button" at bounding box center [468, 537] width 111 height 63
click at [494, 545] on button "button" at bounding box center [468, 537] width 111 height 63
click at [460, 549] on icon "button" at bounding box center [469, 538] width 30 height 30
click at [477, 541] on icon "button" at bounding box center [469, 538] width 20 height 20
click at [490, 544] on button "button" at bounding box center [468, 537] width 111 height 63
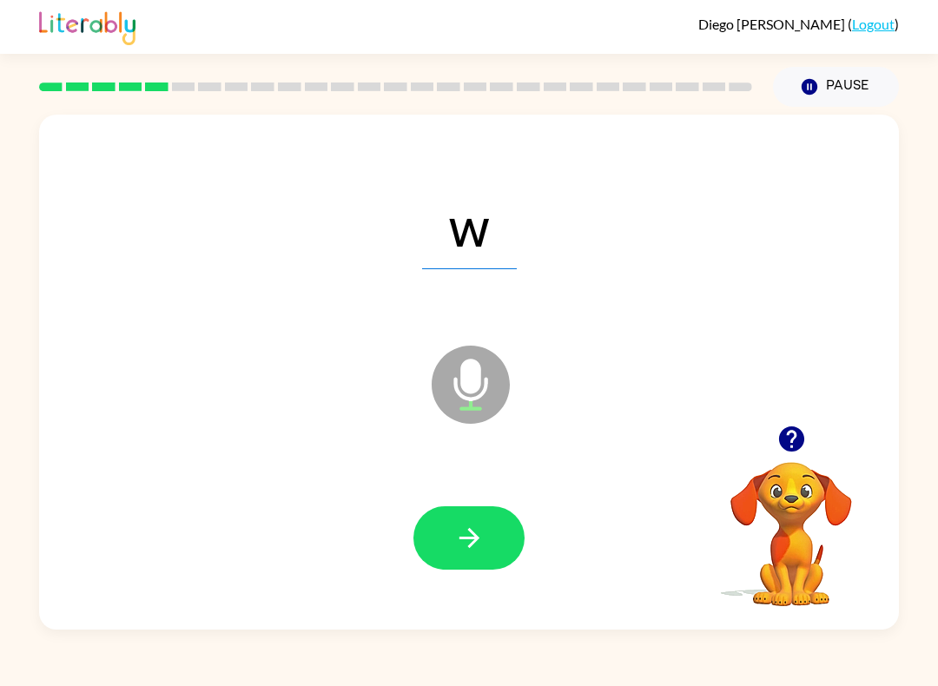
click at [460, 522] on button "button" at bounding box center [468, 537] width 111 height 63
click at [493, 552] on button "button" at bounding box center [468, 537] width 111 height 63
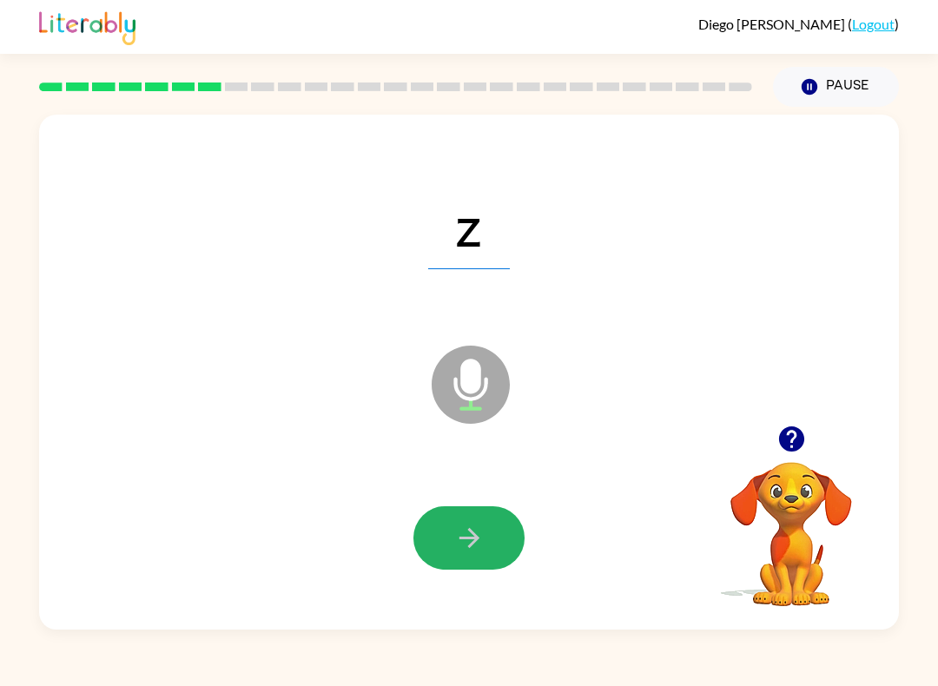
click at [480, 539] on icon "button" at bounding box center [469, 538] width 30 height 30
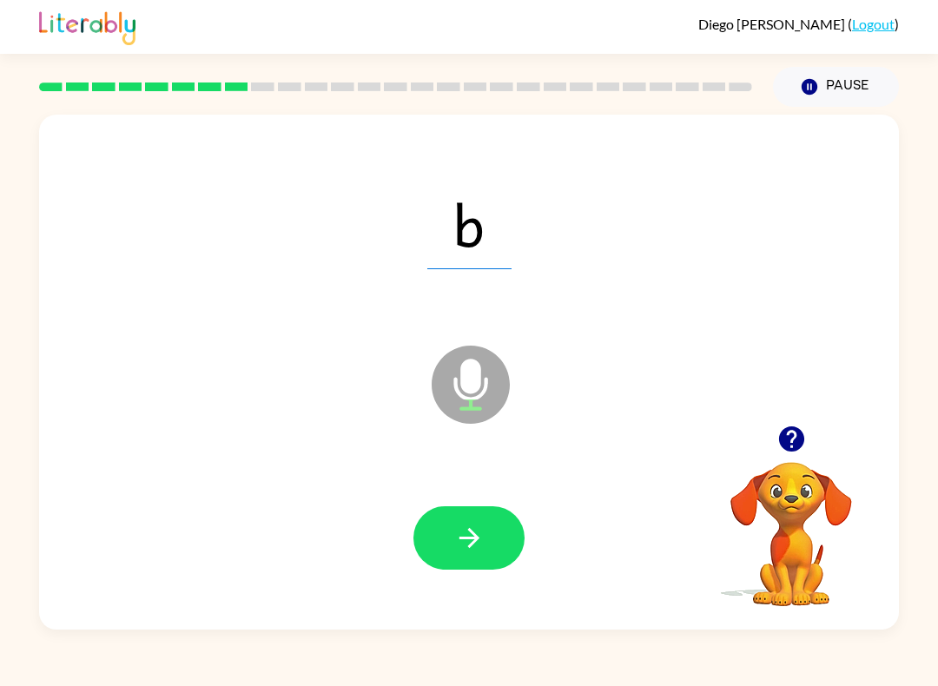
click at [449, 534] on button "button" at bounding box center [468, 537] width 111 height 63
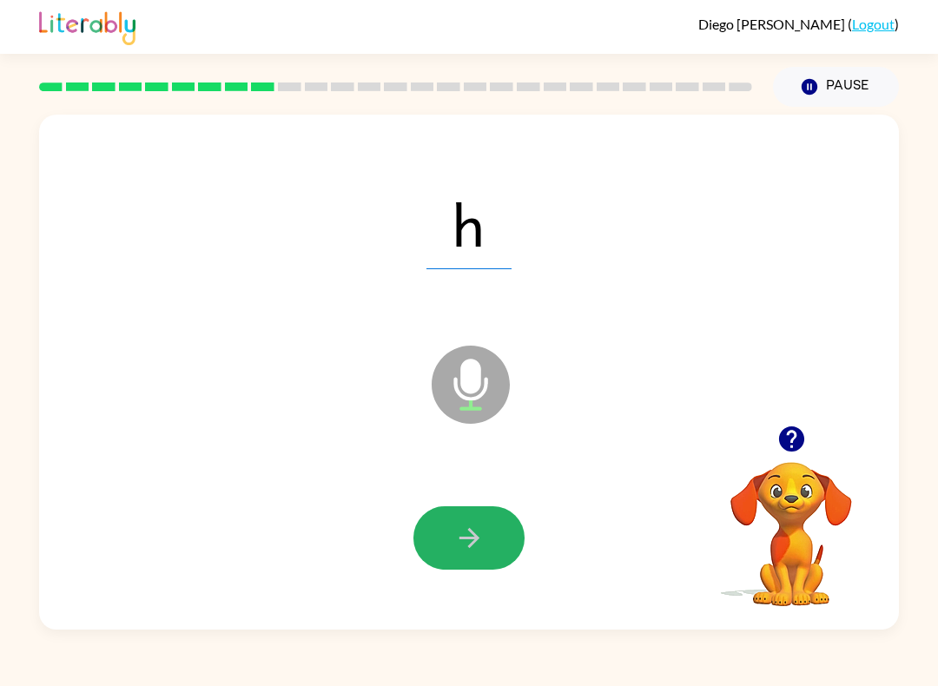
click at [491, 534] on button "button" at bounding box center [468, 537] width 111 height 63
click at [485, 539] on button "button" at bounding box center [468, 537] width 111 height 63
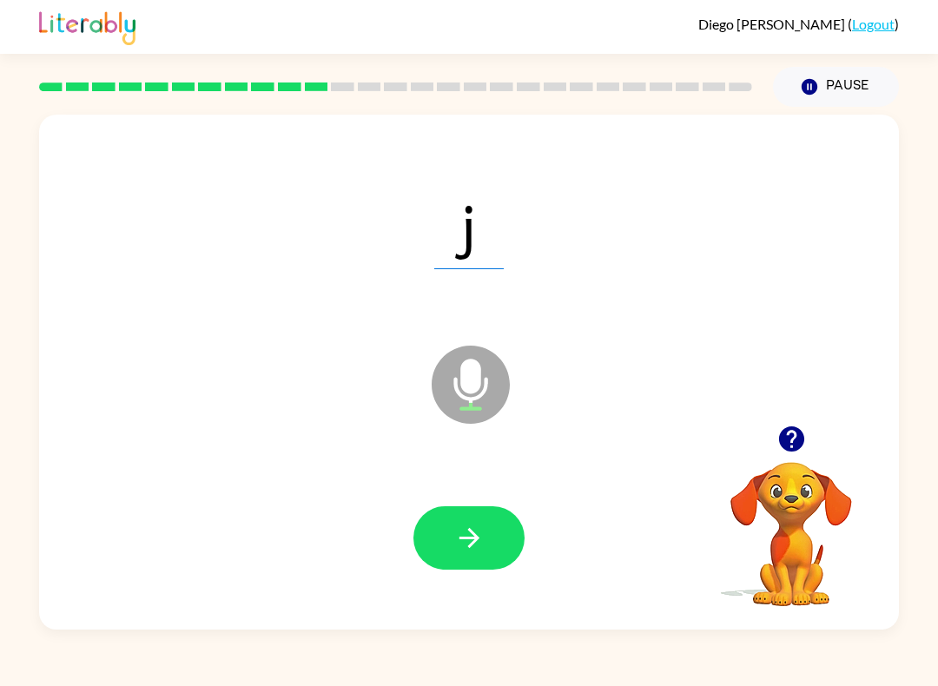
click at [460, 554] on button "button" at bounding box center [468, 537] width 111 height 63
click at [503, 533] on button "button" at bounding box center [468, 537] width 111 height 63
click at [479, 544] on icon "button" at bounding box center [469, 538] width 30 height 30
click at [452, 546] on button "button" at bounding box center [468, 537] width 111 height 63
click at [470, 552] on icon "button" at bounding box center [469, 538] width 30 height 30
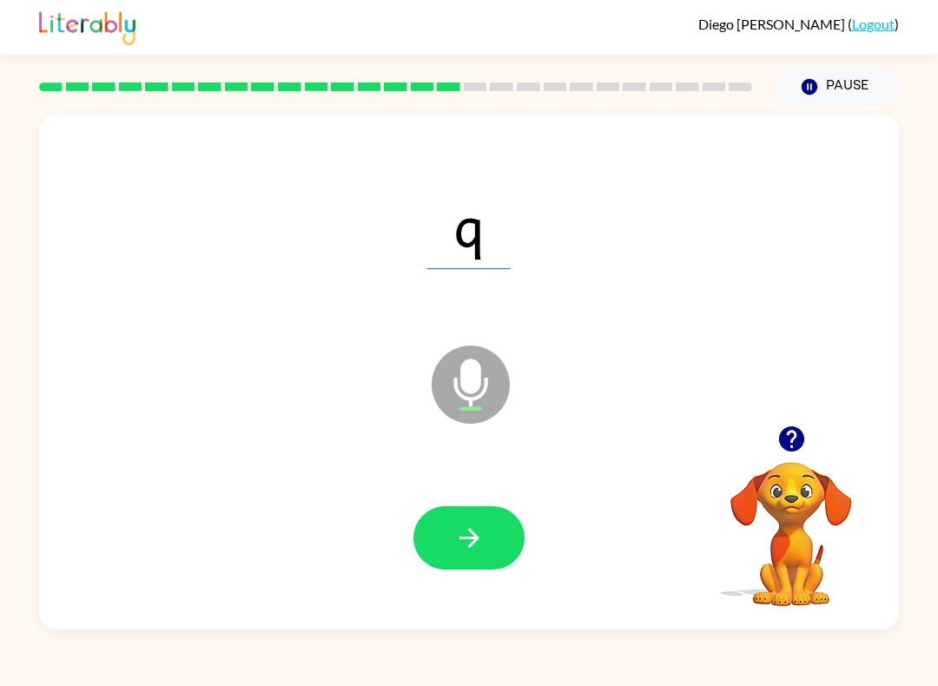
click at [466, 533] on icon "button" at bounding box center [469, 538] width 30 height 30
click at [456, 543] on icon "button" at bounding box center [469, 538] width 30 height 30
click at [461, 553] on icon "button" at bounding box center [469, 538] width 30 height 30
click at [450, 553] on button "button" at bounding box center [468, 537] width 111 height 63
click at [471, 540] on icon "button" at bounding box center [469, 538] width 30 height 30
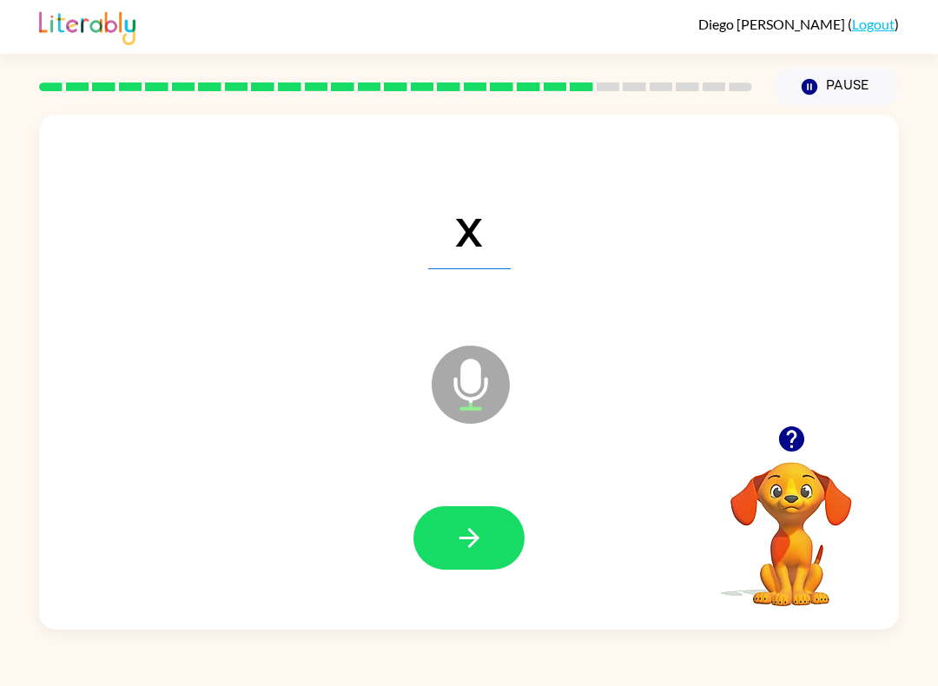
click at [459, 556] on button "button" at bounding box center [468, 537] width 111 height 63
click at [477, 543] on icon "button" at bounding box center [469, 538] width 30 height 30
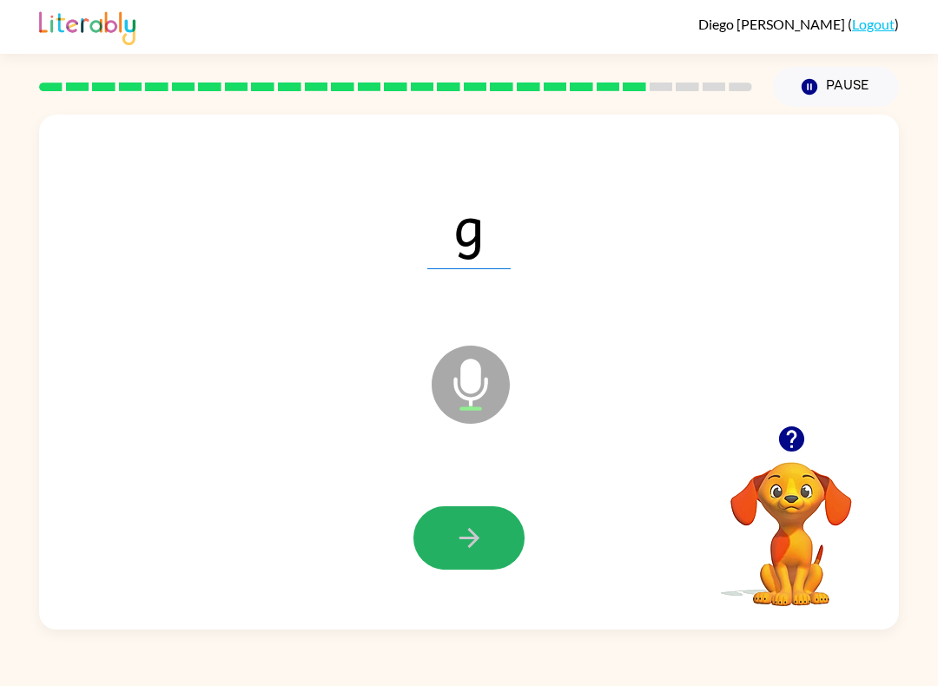
click at [454, 532] on icon "button" at bounding box center [469, 538] width 30 height 30
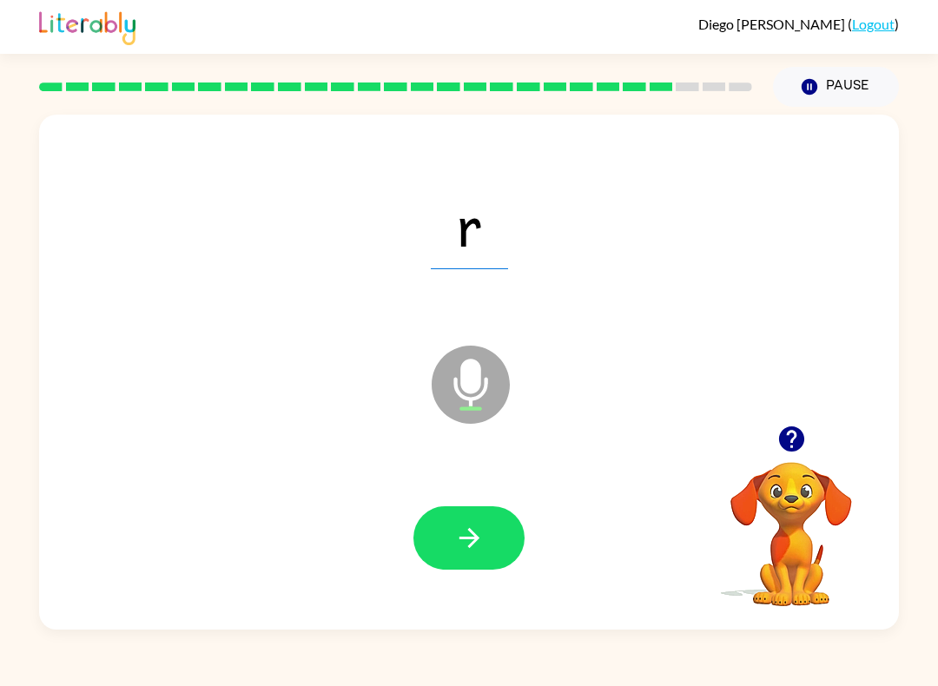
click at [401, 515] on div at bounding box center [468, 538] width 825 height 149
click at [468, 552] on icon "button" at bounding box center [469, 538] width 30 height 30
click at [452, 563] on button "button" at bounding box center [468, 537] width 111 height 63
click at [471, 535] on icon "button" at bounding box center [469, 538] width 30 height 30
